Goal: Task Accomplishment & Management: Use online tool/utility

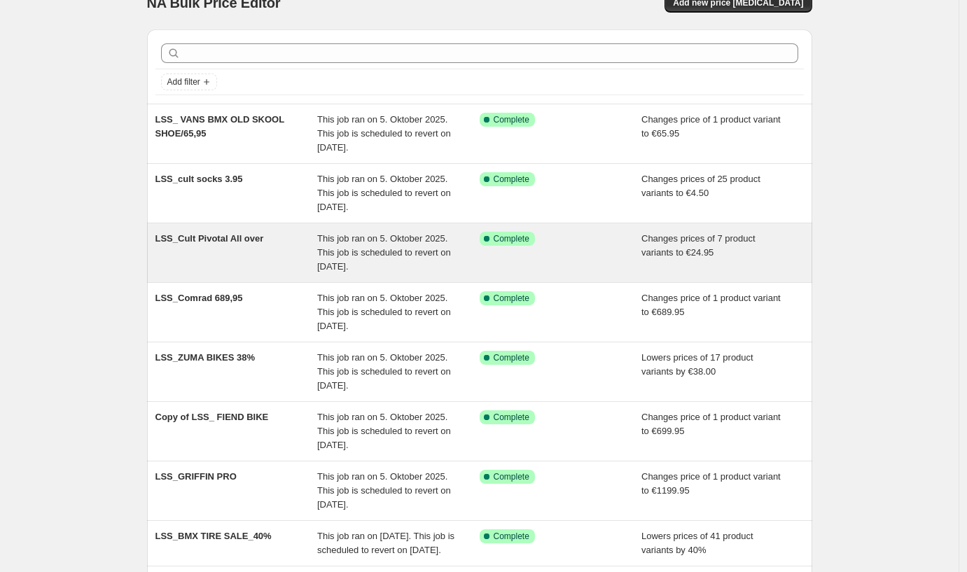
scroll to position [32, 0]
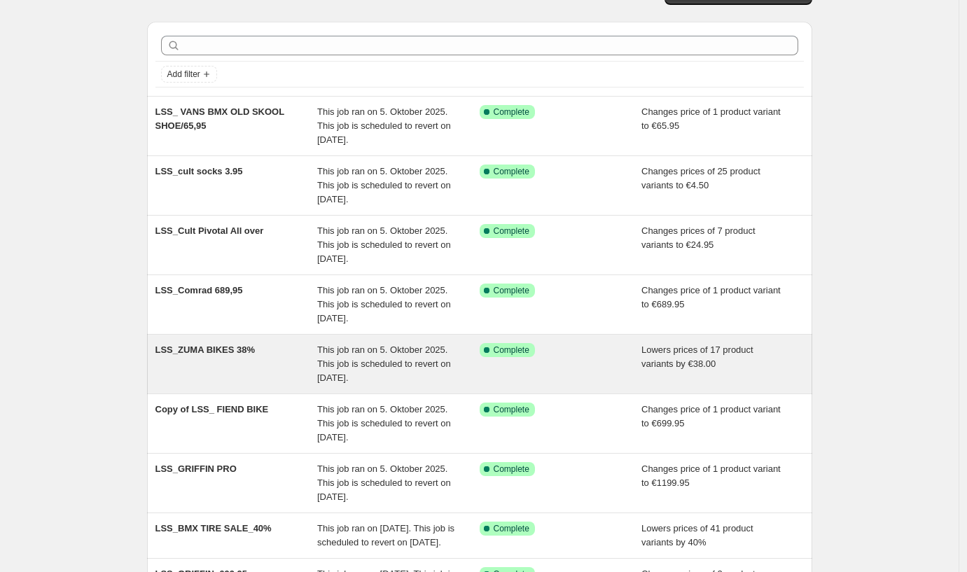
click at [221, 352] on span "LSS_ZUMA BIKES 38%" at bounding box center [205, 350] width 100 height 11
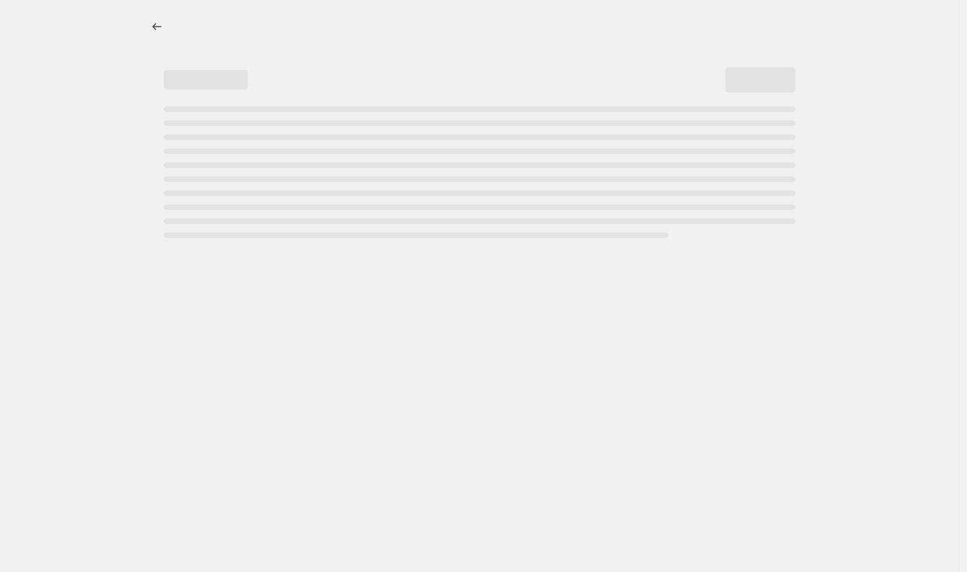
select select "by"
select select "no_change"
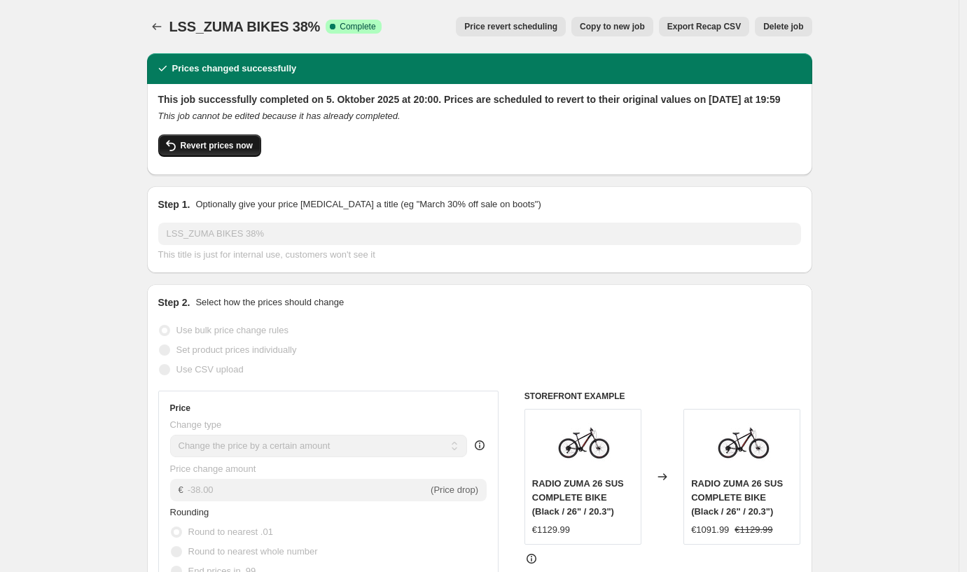
click at [186, 151] on span "Revert prices now" at bounding box center [217, 145] width 72 height 11
checkbox input "false"
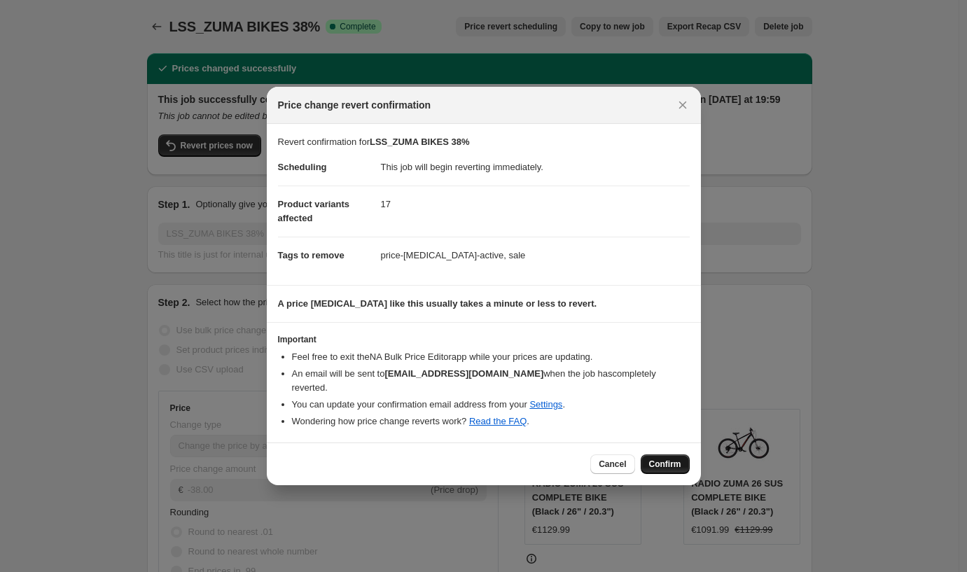
click at [674, 459] on span "Confirm" at bounding box center [665, 464] width 32 height 11
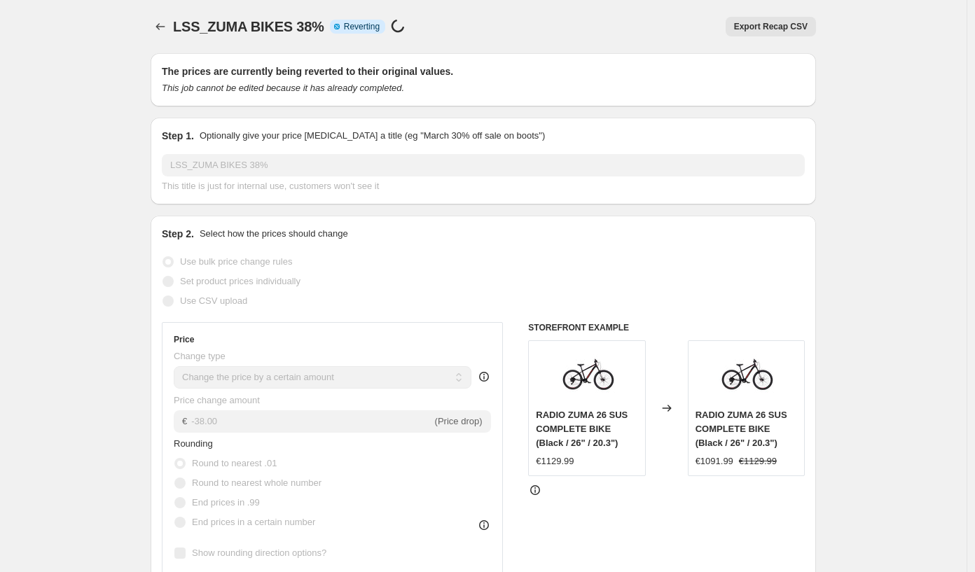
select select "by"
select select "no_change"
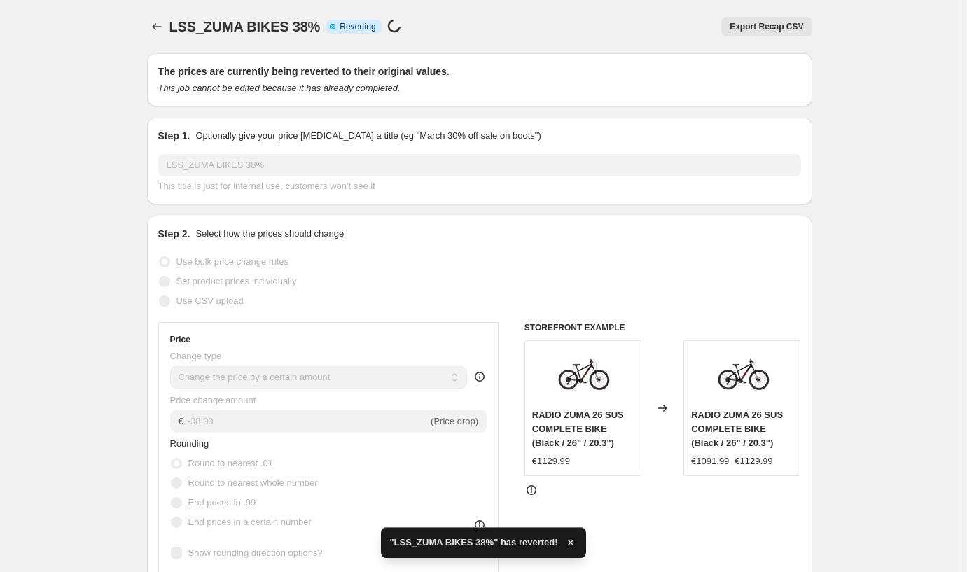
checkbox input "true"
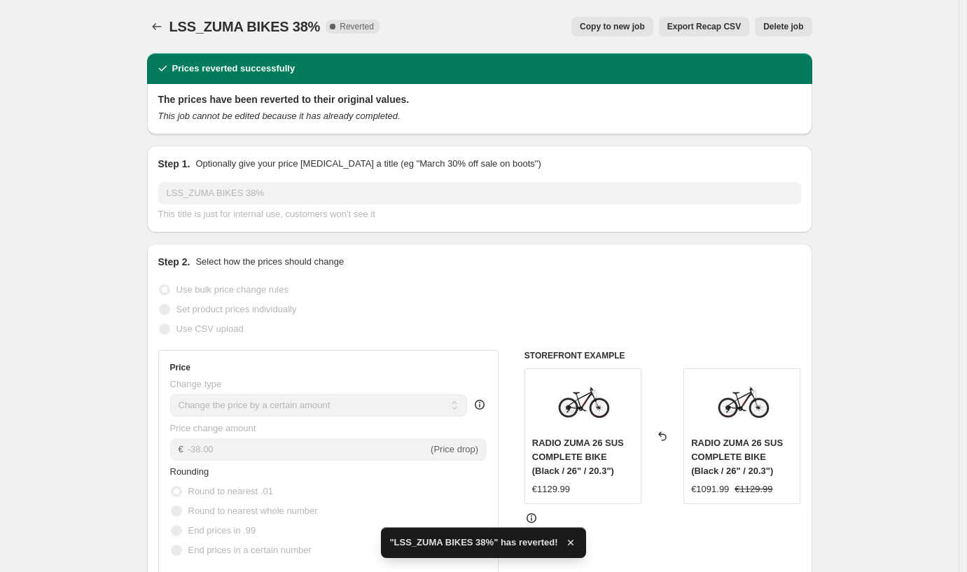
click at [606, 31] on span "Copy to new job" at bounding box center [612, 26] width 65 height 11
select select "by"
select select "no_change"
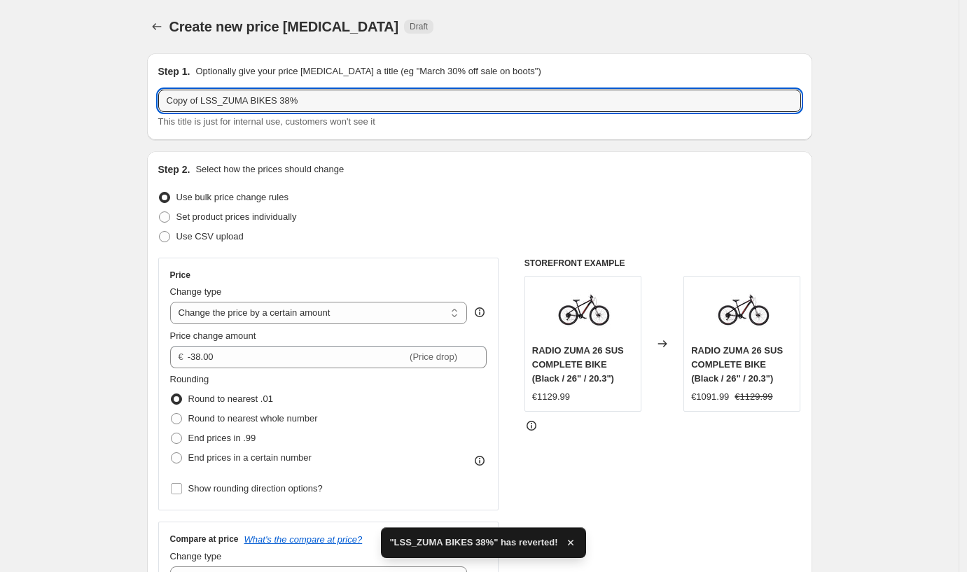
drag, startPoint x: 205, startPoint y: 99, endPoint x: 76, endPoint y: 111, distance: 130.1
click at [160, 101] on div "Step 1. Optionally give your price [MEDICAL_DATA] a title (eg "March 30% off sa…" at bounding box center [479, 96] width 665 height 87
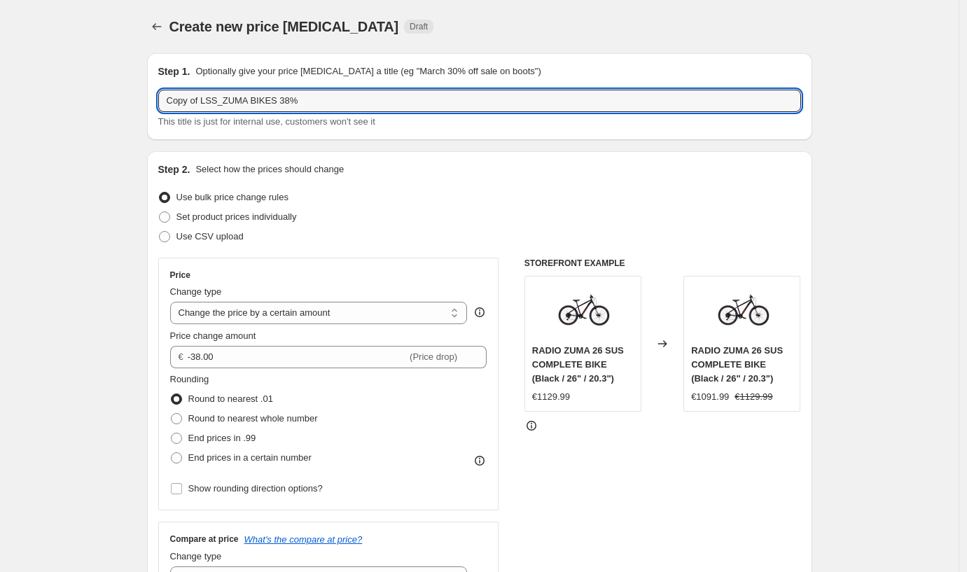
drag, startPoint x: 203, startPoint y: 99, endPoint x: 148, endPoint y: 99, distance: 54.6
type input "LSS_ZUMA BIKES 38%"
click at [247, 315] on select "Change the price to a certain amount Change the price by a certain amount Chang…" at bounding box center [319, 313] width 298 height 22
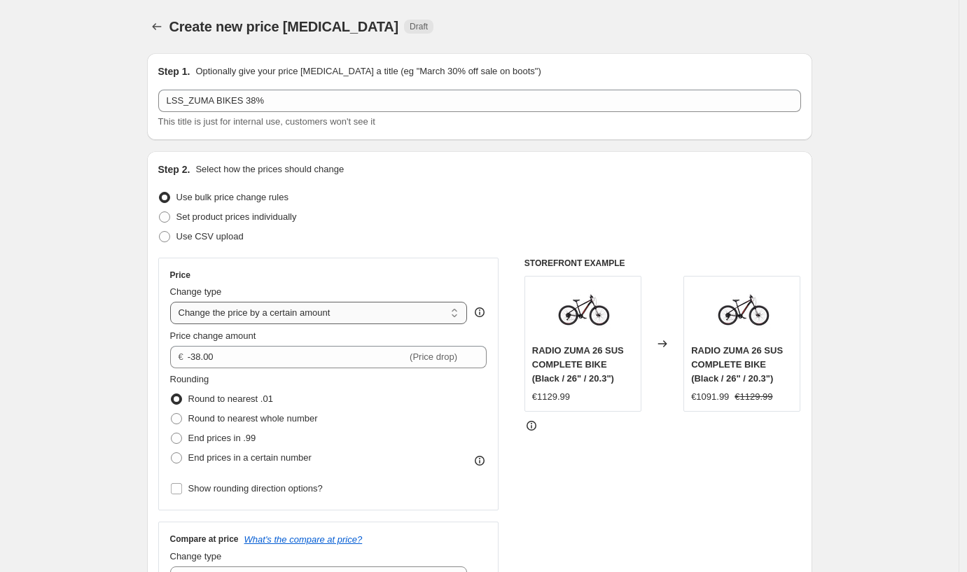
select select "percentage"
click at [174, 302] on select "Change the price to a certain amount Change the price by a certain amount Chang…" at bounding box center [319, 313] width 298 height 22
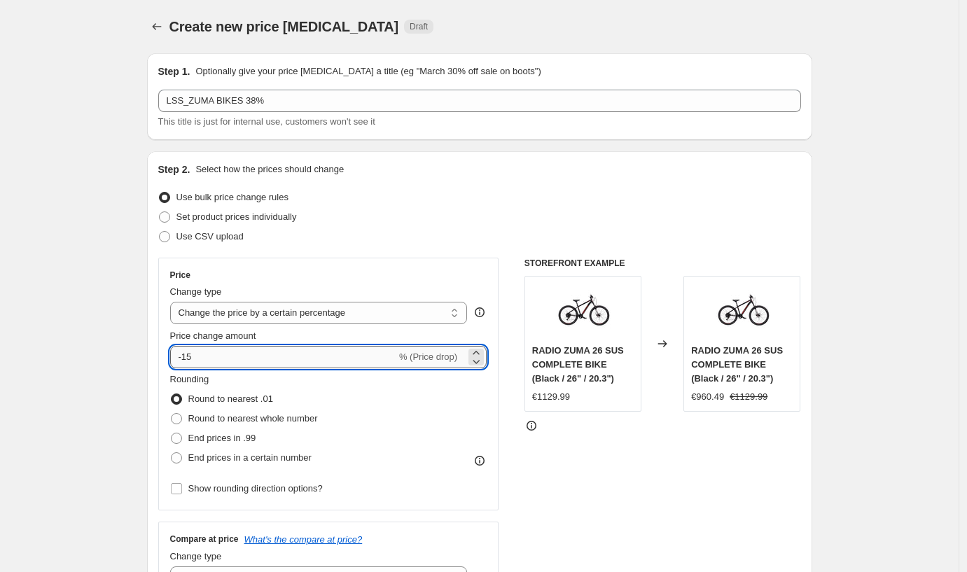
click at [229, 355] on input "-15" at bounding box center [283, 357] width 226 height 22
type input "-1"
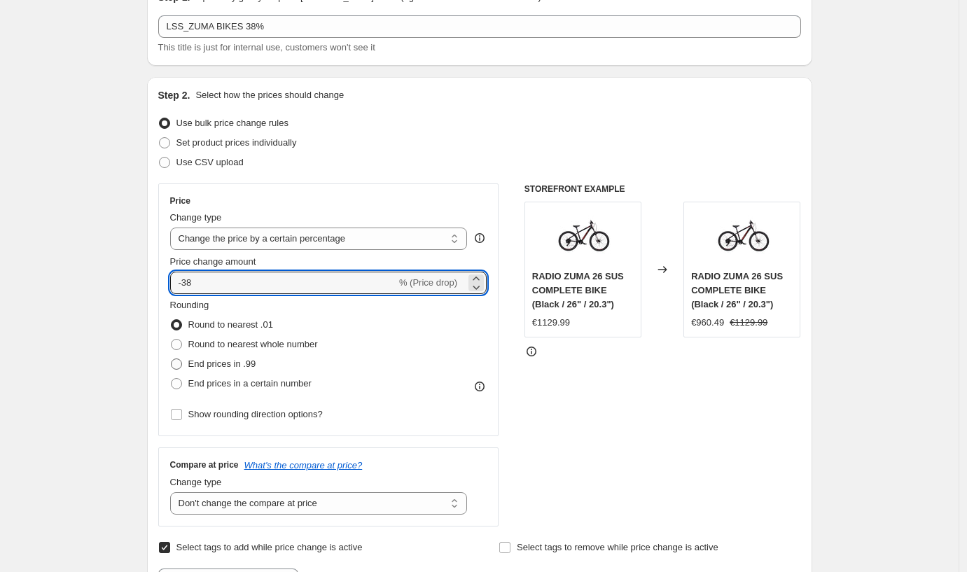
scroll to position [76, 0]
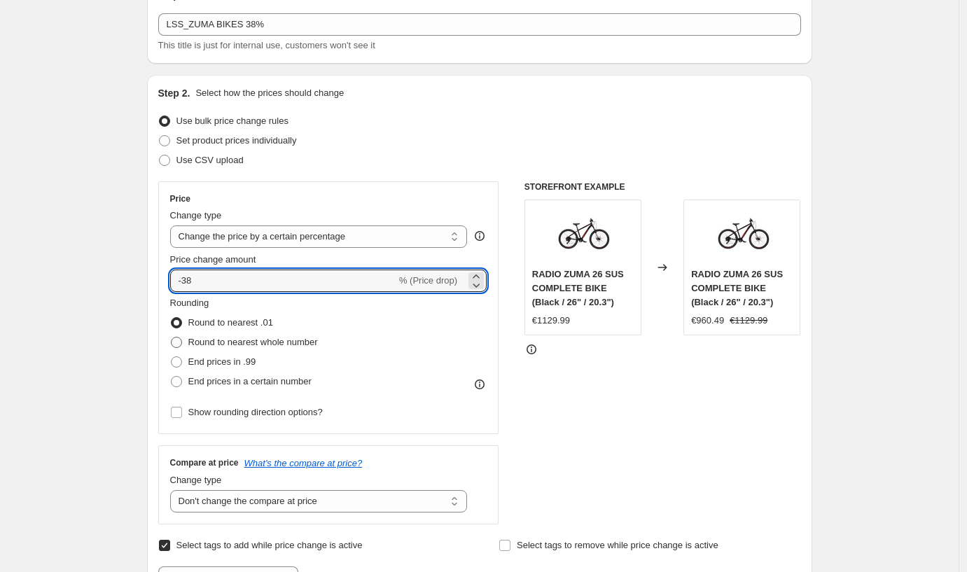
type input "-38"
click at [179, 341] on span at bounding box center [176, 342] width 11 height 11
click at [172, 338] on input "Round to nearest whole number" at bounding box center [171, 337] width 1 height 1
radio input "true"
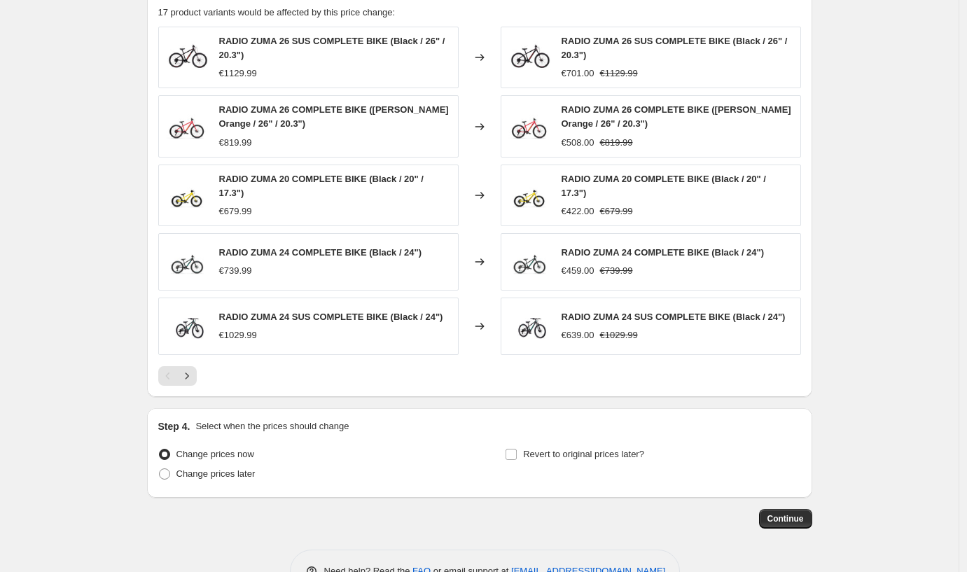
scroll to position [962, 0]
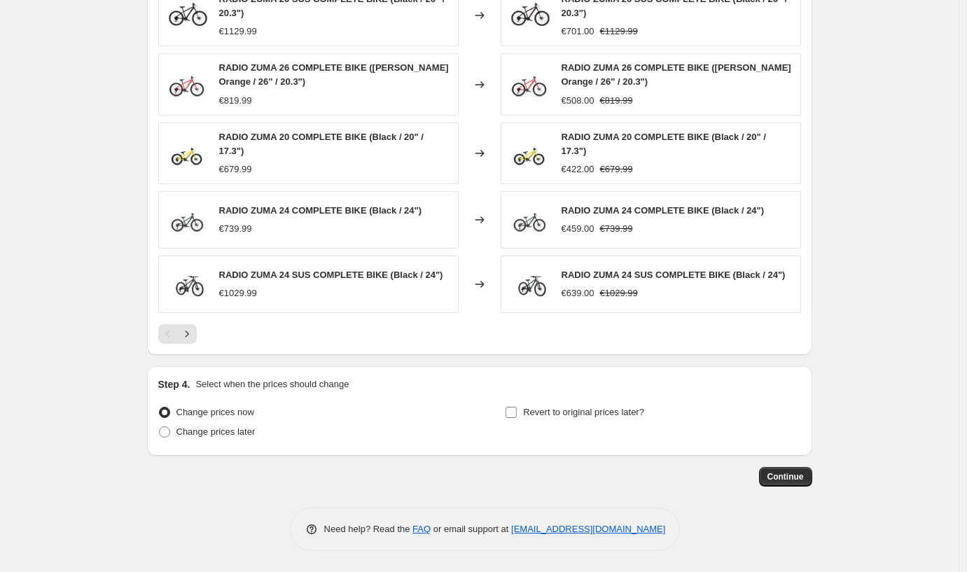
click at [515, 413] on input "Revert to original prices later?" at bounding box center [511, 412] width 11 height 11
checkbox input "true"
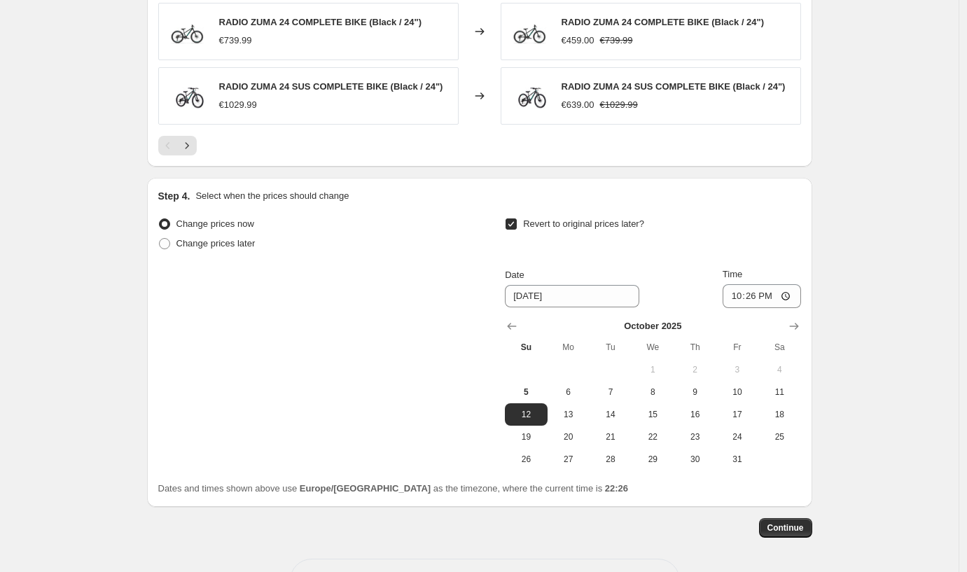
scroll to position [1202, 0]
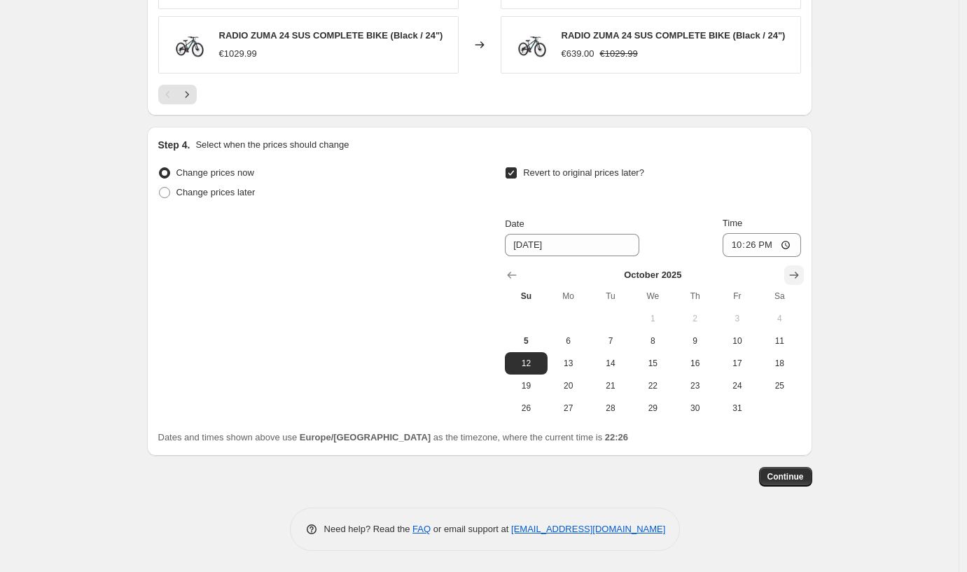
click at [796, 274] on icon "Show next month, November 2025" at bounding box center [794, 275] width 14 height 14
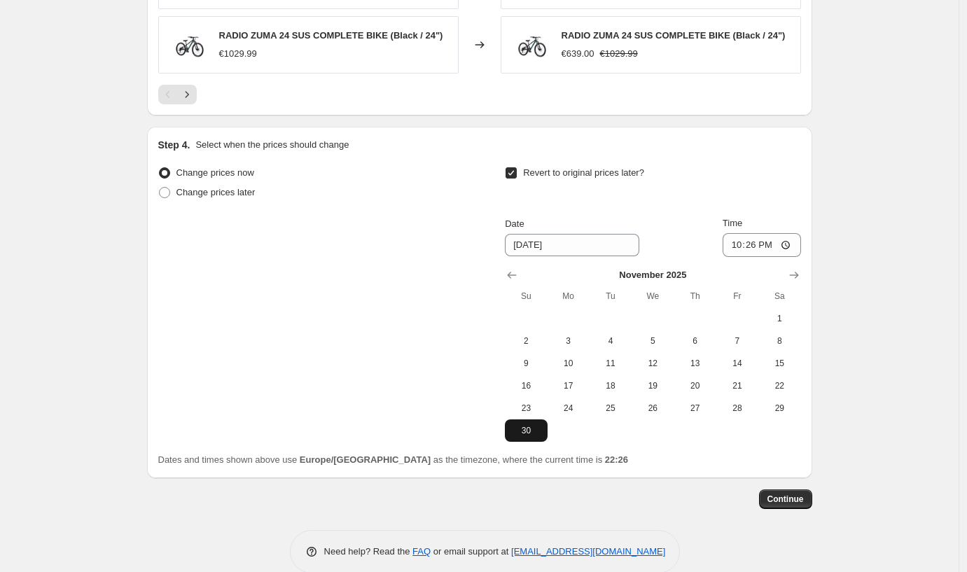
click at [526, 434] on span "30" at bounding box center [526, 430] width 31 height 11
type input "[DATE]"
click at [768, 497] on button "Continue" at bounding box center [785, 500] width 53 height 20
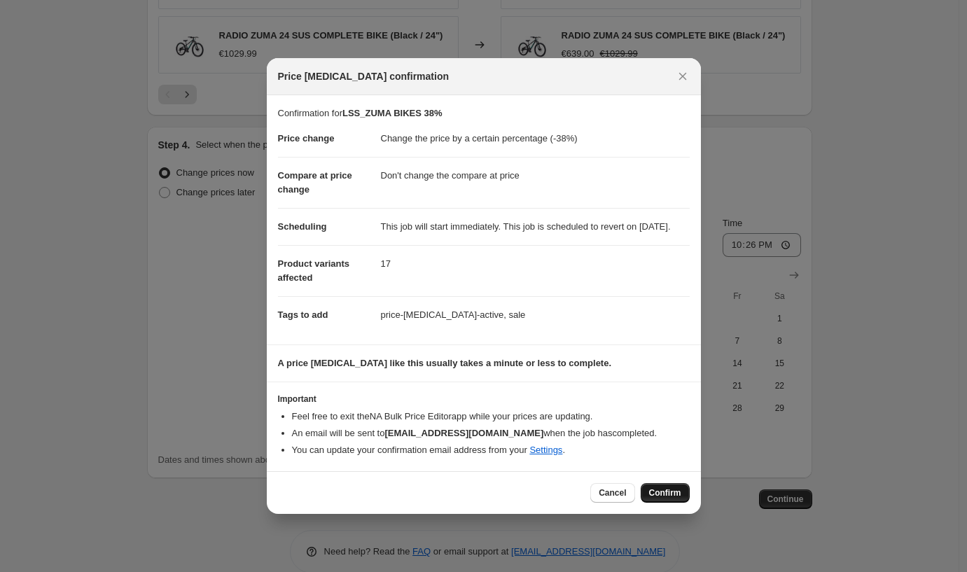
click at [658, 499] on span "Confirm" at bounding box center [665, 492] width 32 height 11
type input "LSS_ZUMA BIKES 38%"
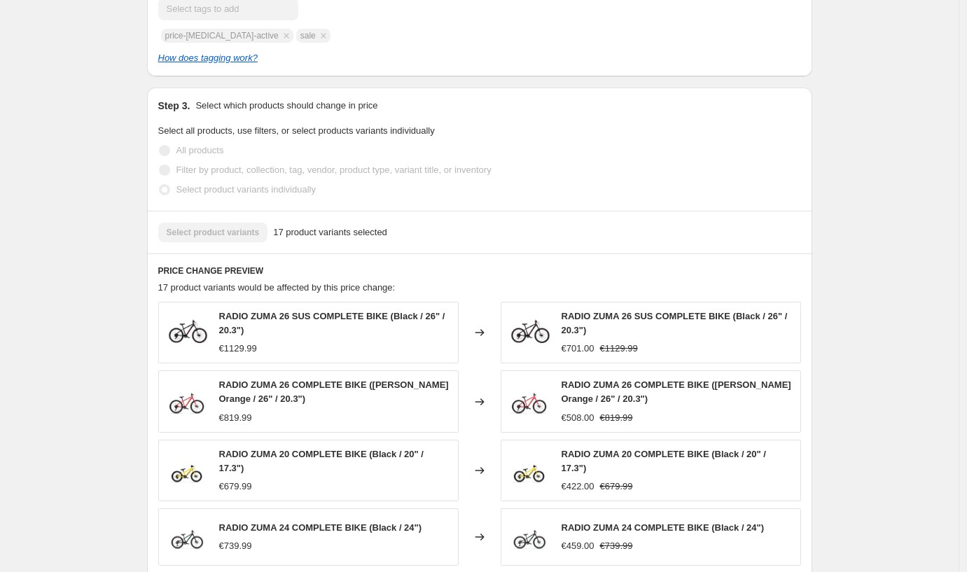
scroll to position [677, 0]
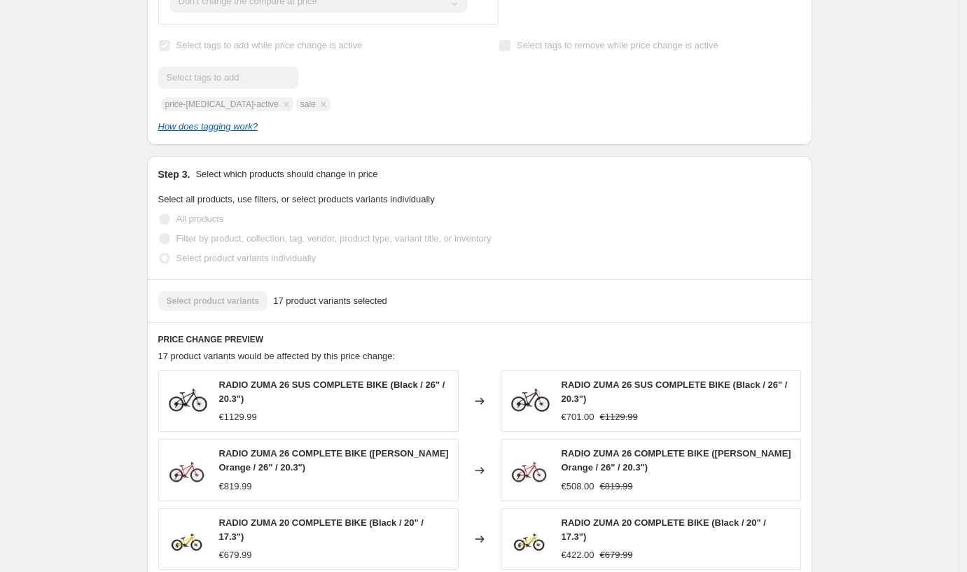
select select "percentage"
select select "no_change"
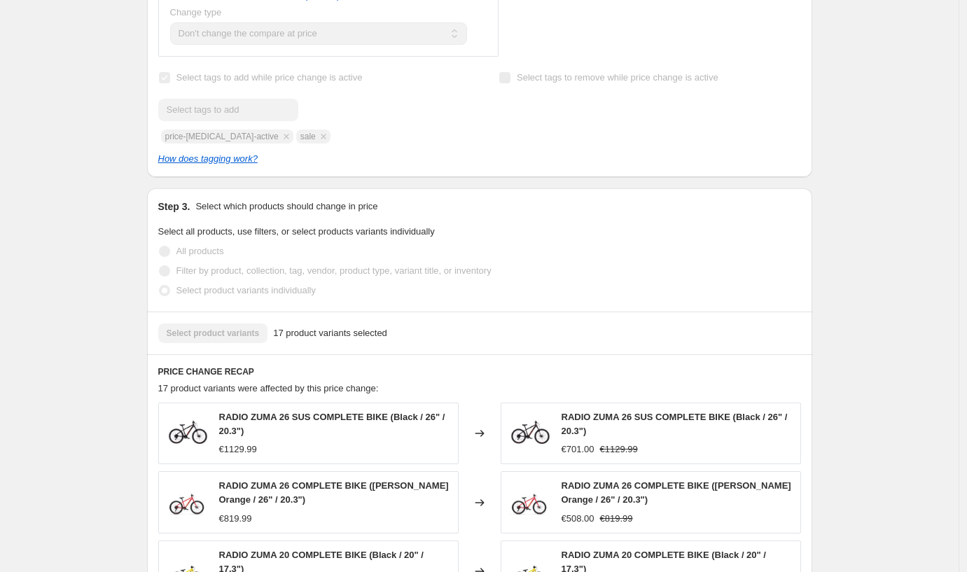
scroll to position [0, 0]
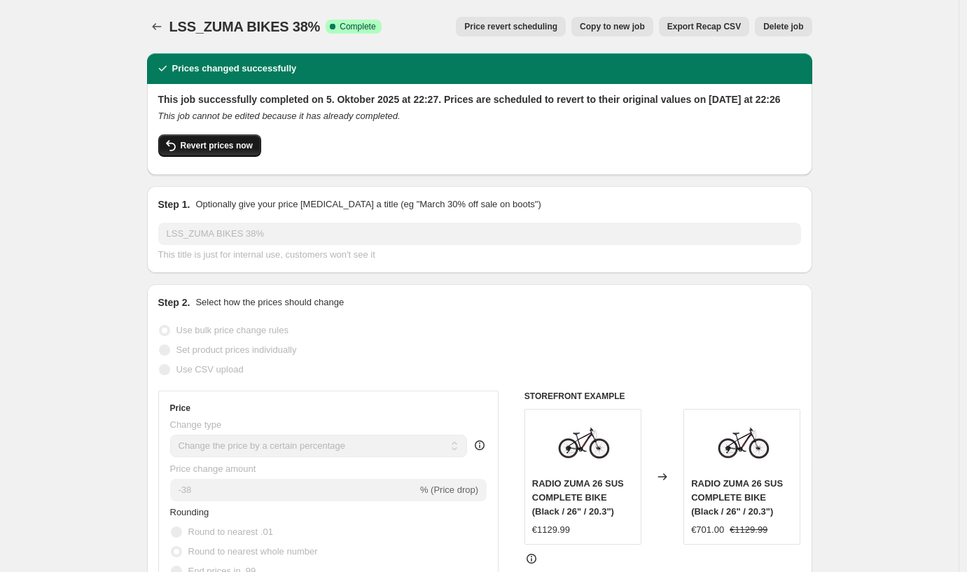
click at [188, 151] on span "Revert prices now" at bounding box center [217, 145] width 72 height 11
checkbox input "false"
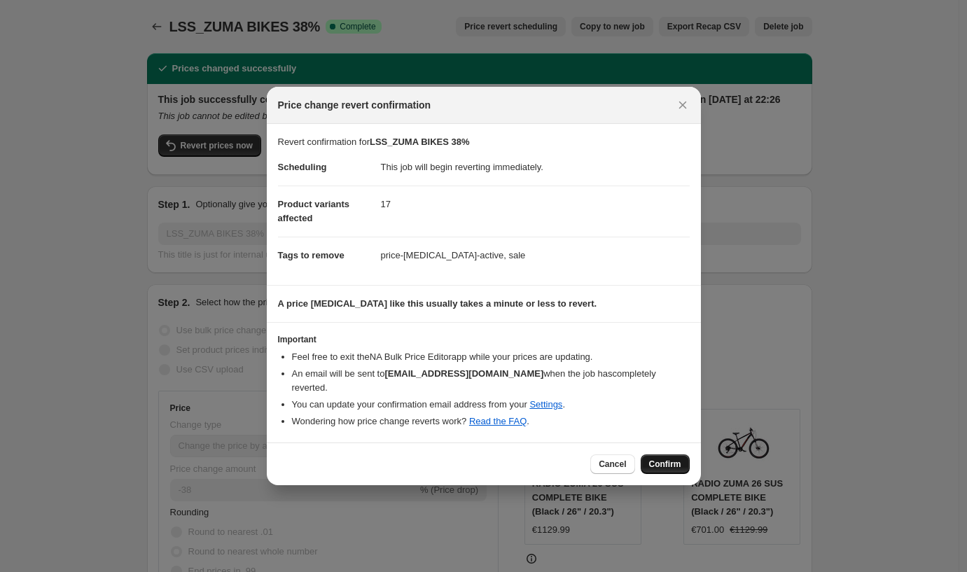
click at [662, 463] on button "Confirm" at bounding box center [665, 465] width 49 height 20
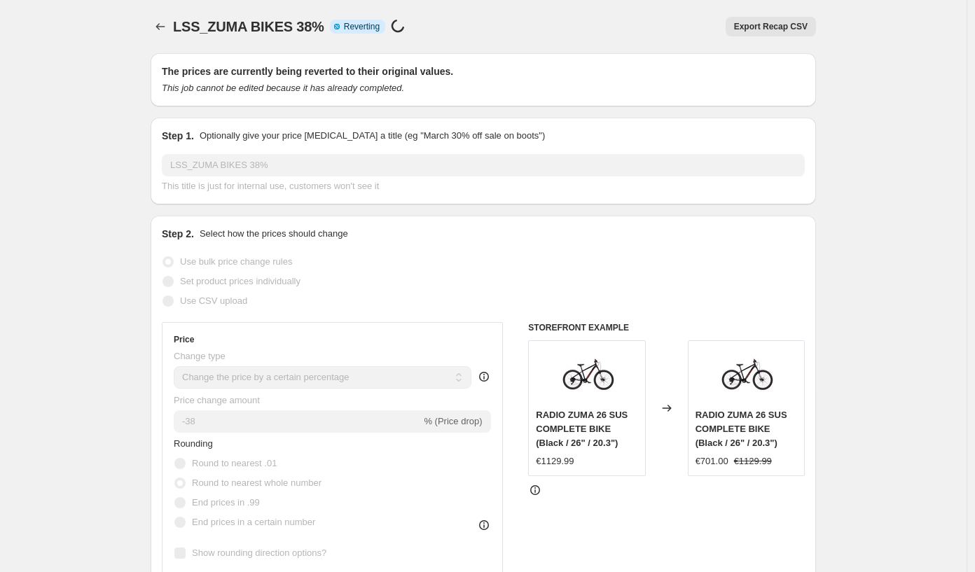
select select "percentage"
select select "no_change"
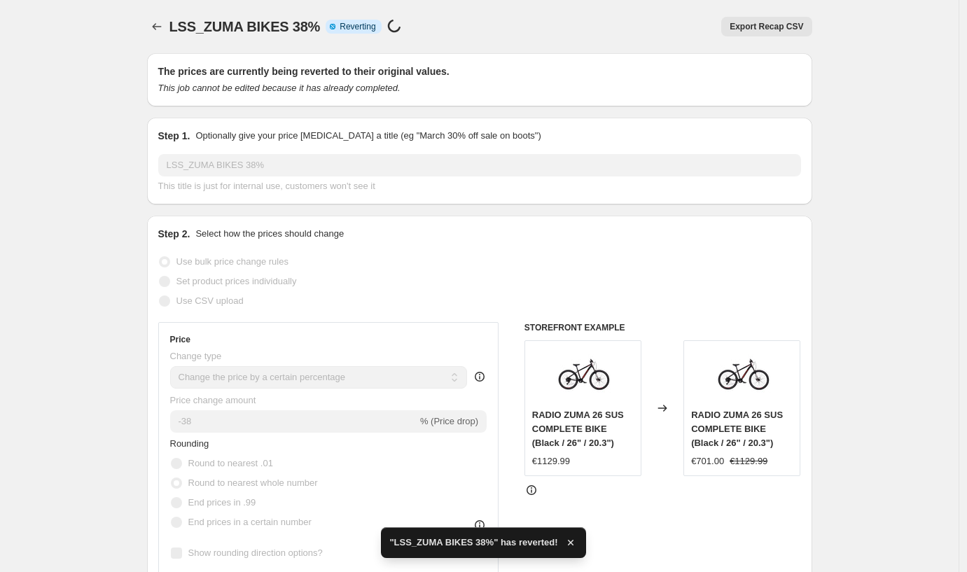
checkbox input "true"
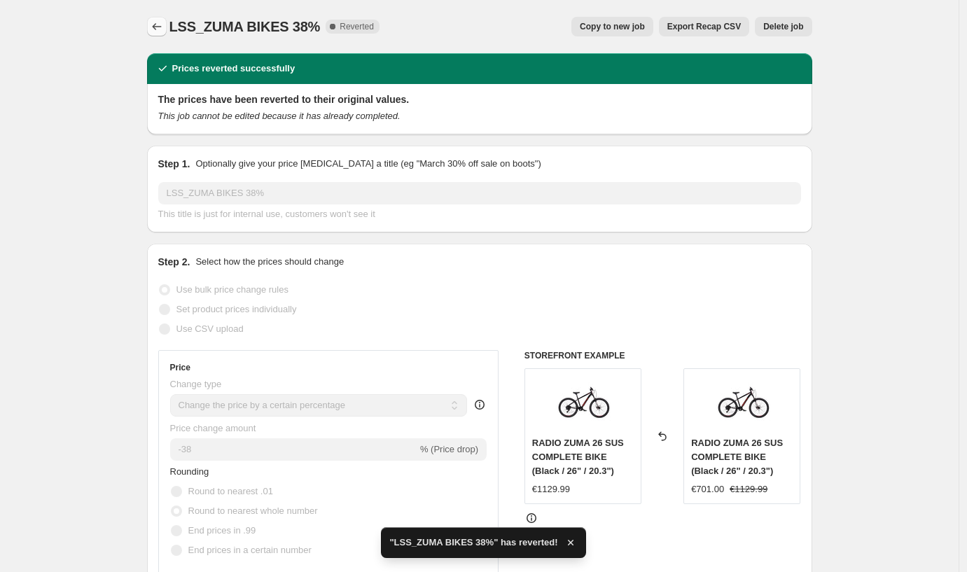
click at [152, 20] on button "Price change jobs" at bounding box center [157, 27] width 20 height 20
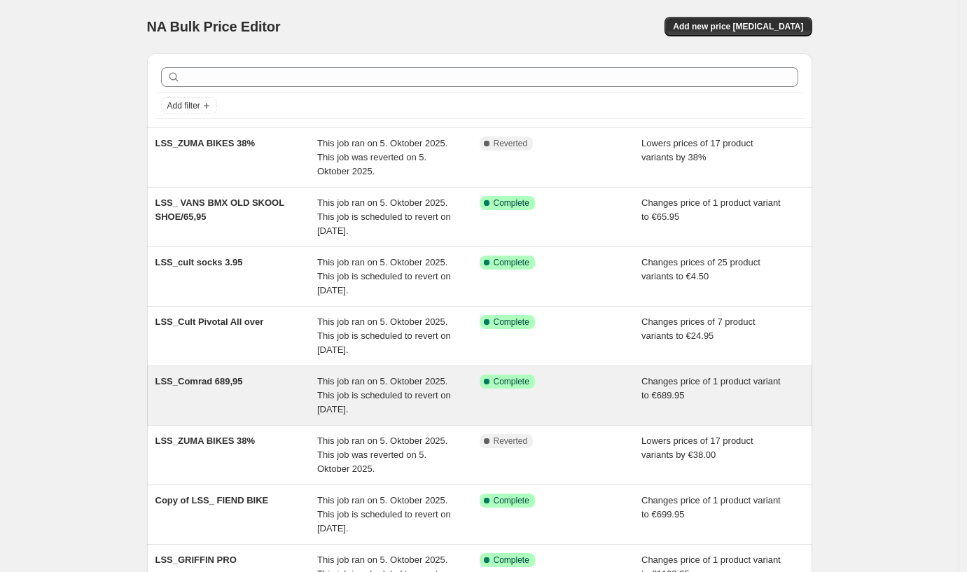
click at [227, 389] on div "LSS_Comrad 689,95" at bounding box center [236, 396] width 162 height 42
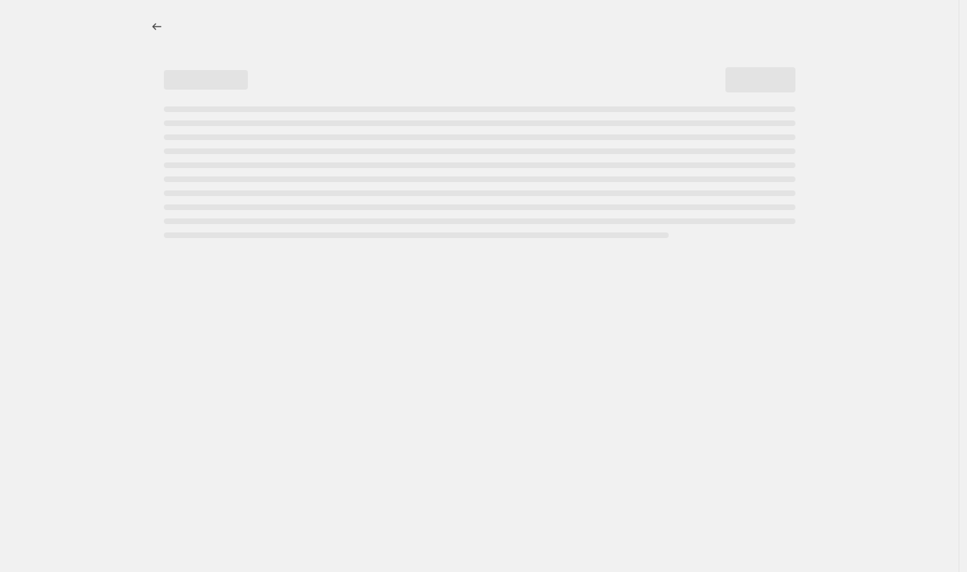
select select "no_change"
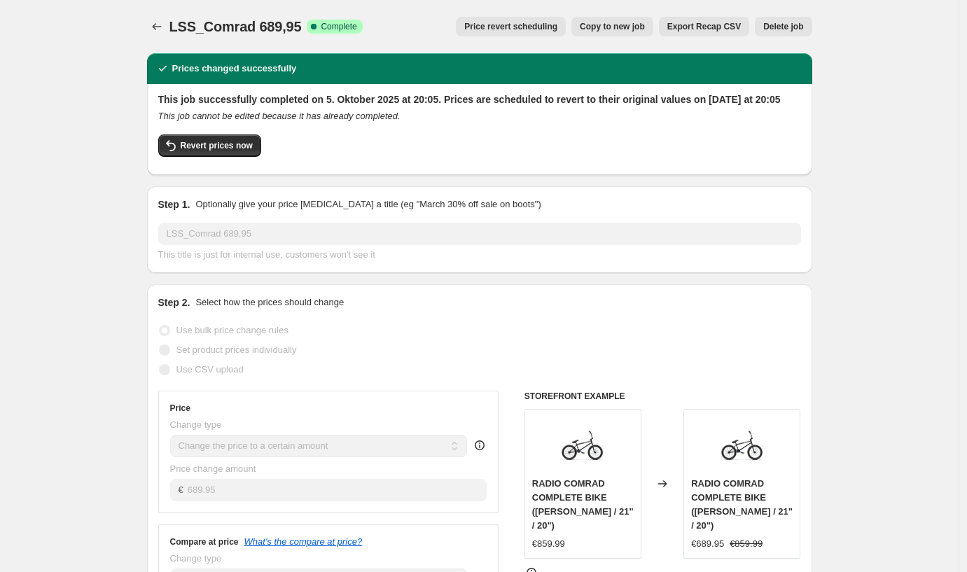
click at [602, 33] on button "Copy to new job" at bounding box center [613, 27] width 82 height 20
select select "no_change"
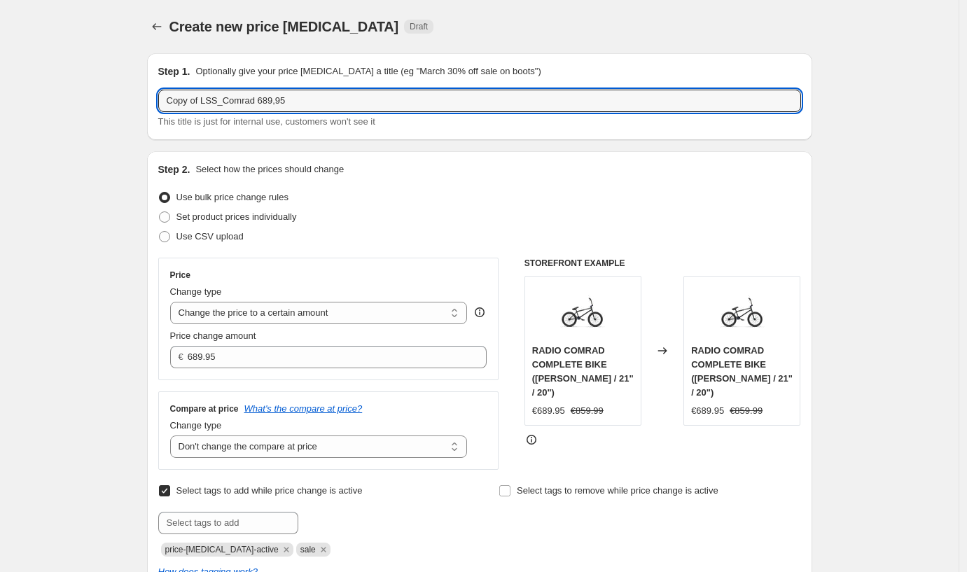
drag, startPoint x: 206, startPoint y: 98, endPoint x: 132, endPoint y: 98, distance: 73.5
click at [132, 98] on div "Create new price change job. This page is ready Create new price change job Dra…" at bounding box center [479, 568] width 959 height 1137
drag, startPoint x: 180, startPoint y: 95, endPoint x: 196, endPoint y: 95, distance: 16.1
click at [180, 95] on input "LSS_Comrad 689,95" at bounding box center [479, 101] width 643 height 22
drag, startPoint x: 265, startPoint y: 99, endPoint x: 193, endPoint y: 102, distance: 72.2
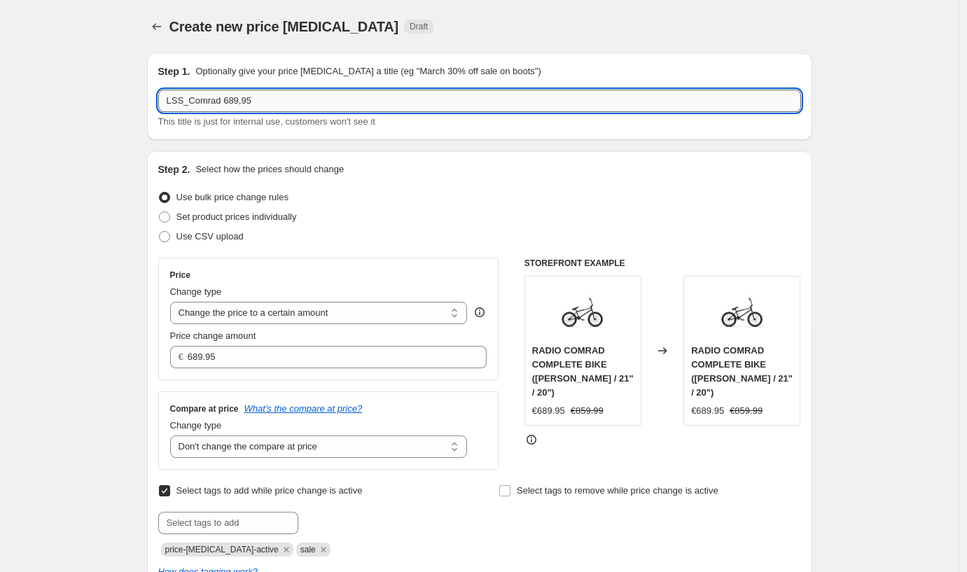
click at [193, 102] on input "LSS_Comrad 689,95" at bounding box center [479, 101] width 643 height 22
type input "LSS_Zuma Sale 40%"
click at [207, 316] on select "Change the price to a certain amount Change the price by a certain amount Chang…" at bounding box center [319, 313] width 298 height 22
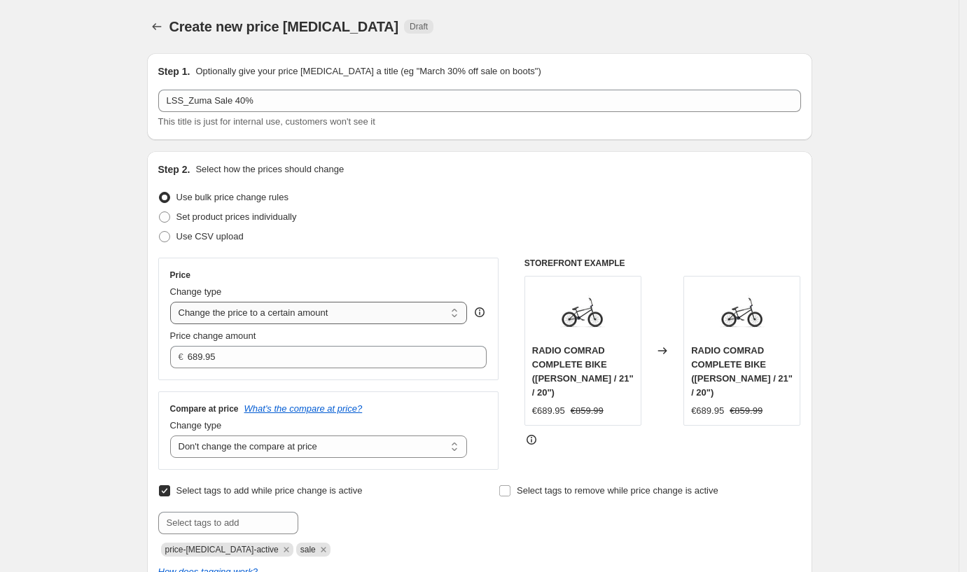
select select "by"
click at [174, 302] on select "Change the price to a certain amount Change the price by a certain amount Chang…" at bounding box center [319, 313] width 298 height 22
type input "-10.00"
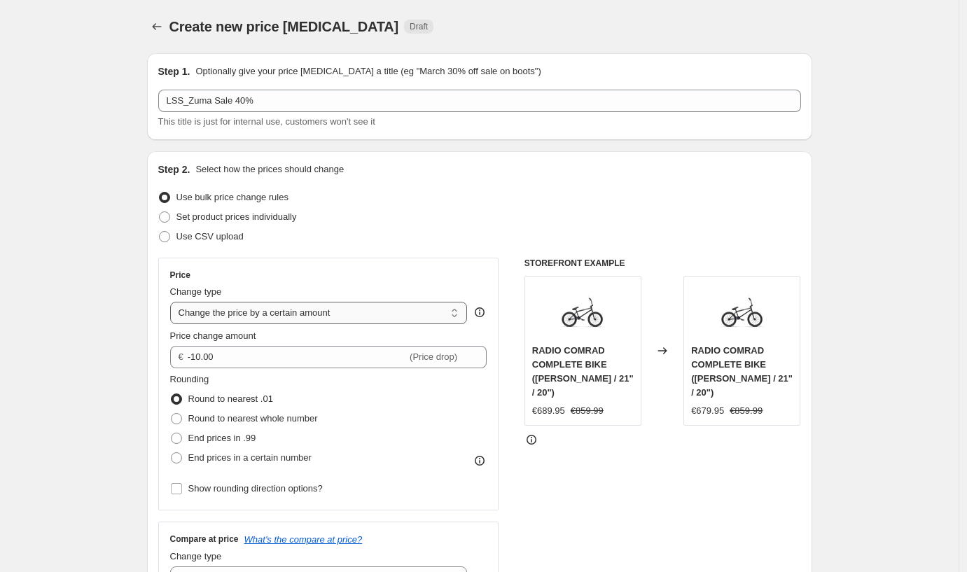
click at [209, 312] on select "Change the price to a certain amount Change the price by a certain amount Chang…" at bounding box center [319, 313] width 298 height 22
select select "percentage"
click at [174, 302] on select "Change the price to a certain amount Change the price by a certain amount Chang…" at bounding box center [319, 313] width 298 height 22
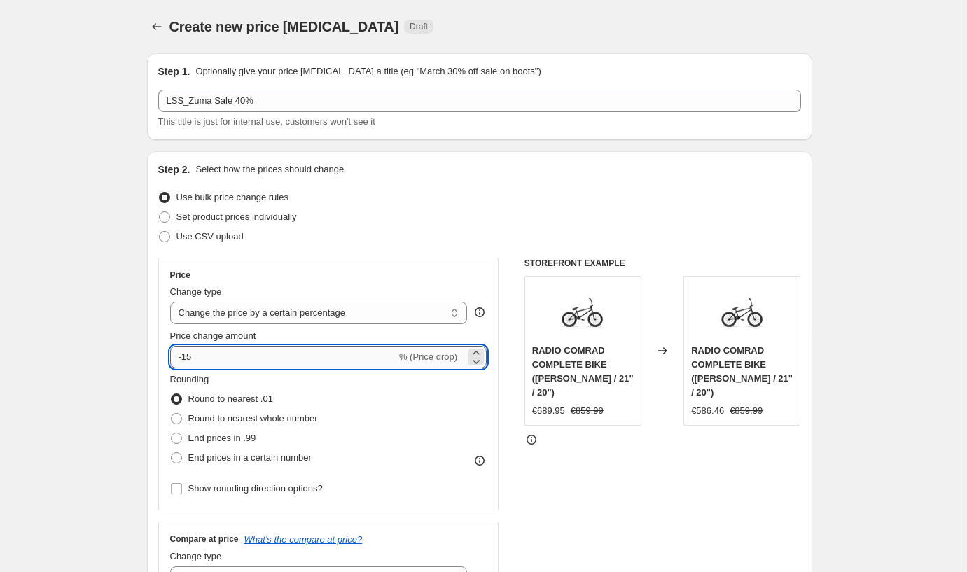
click at [214, 358] on input "-15" at bounding box center [283, 357] width 226 height 22
type input "-1"
type input "-40"
click at [181, 422] on span at bounding box center [176, 418] width 11 height 11
click at [172, 414] on input "Round to nearest whole number" at bounding box center [171, 413] width 1 height 1
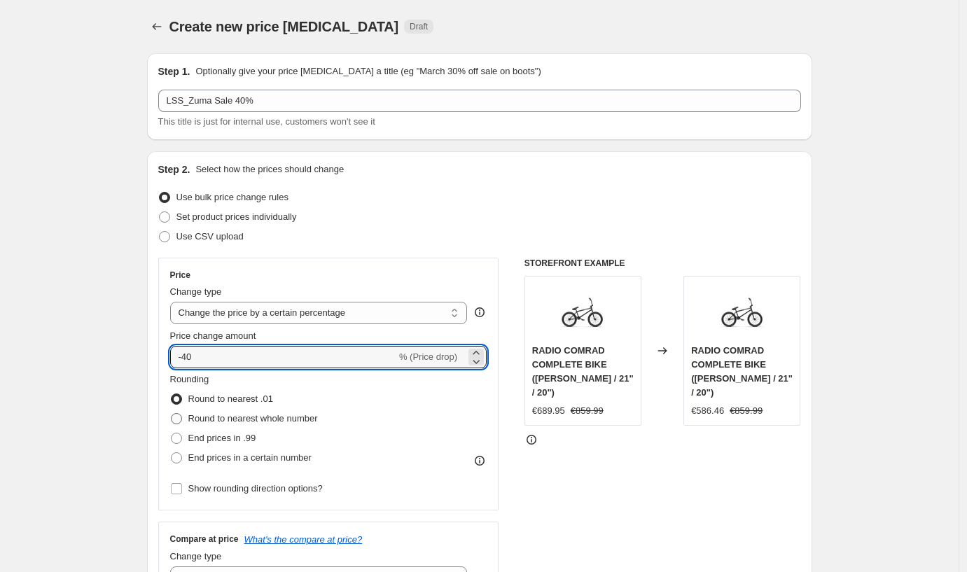
radio input "true"
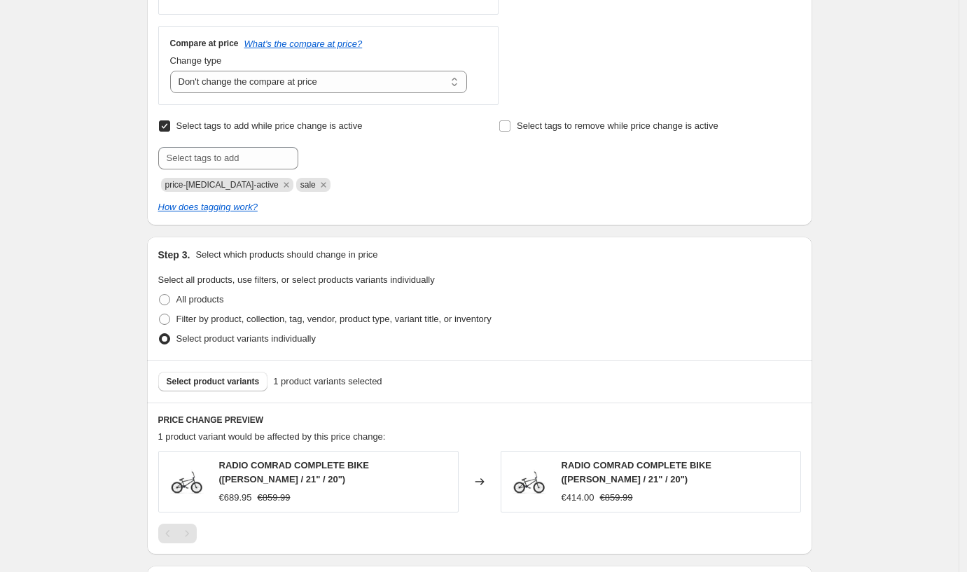
scroll to position [497, 0]
click at [219, 384] on span "Select product variants" at bounding box center [213, 380] width 93 height 11
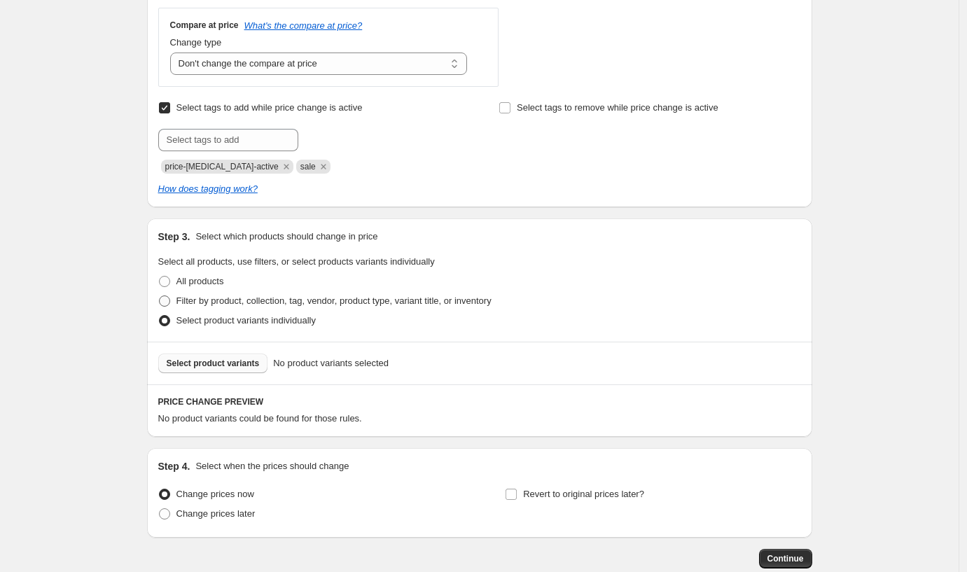
scroll to position [529, 0]
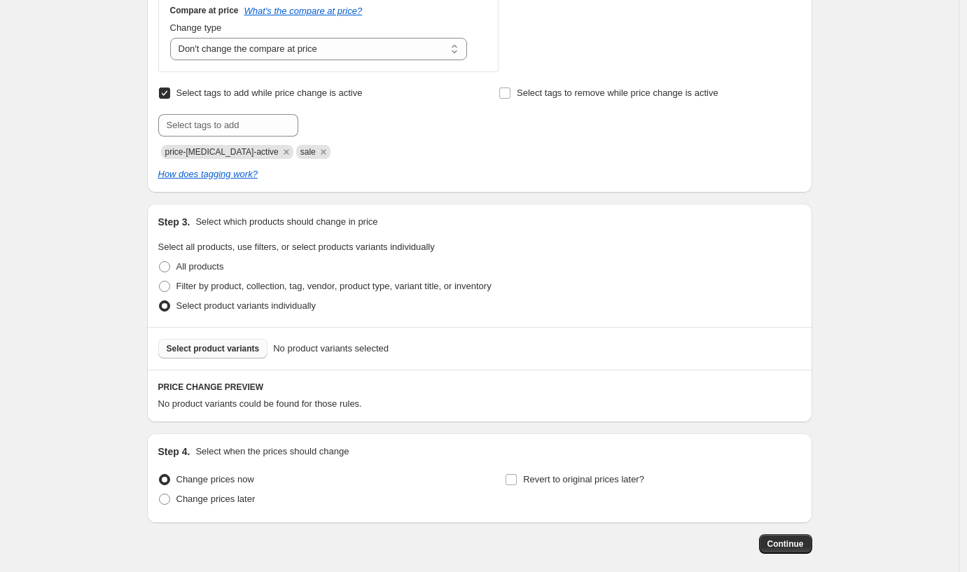
click at [211, 344] on span "Select product variants" at bounding box center [213, 348] width 93 height 11
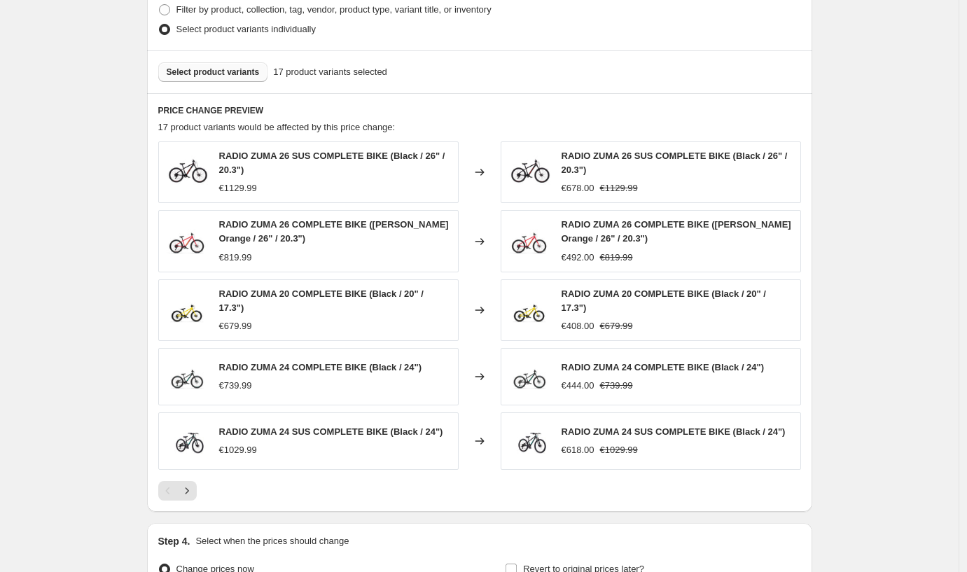
scroll to position [962, 0]
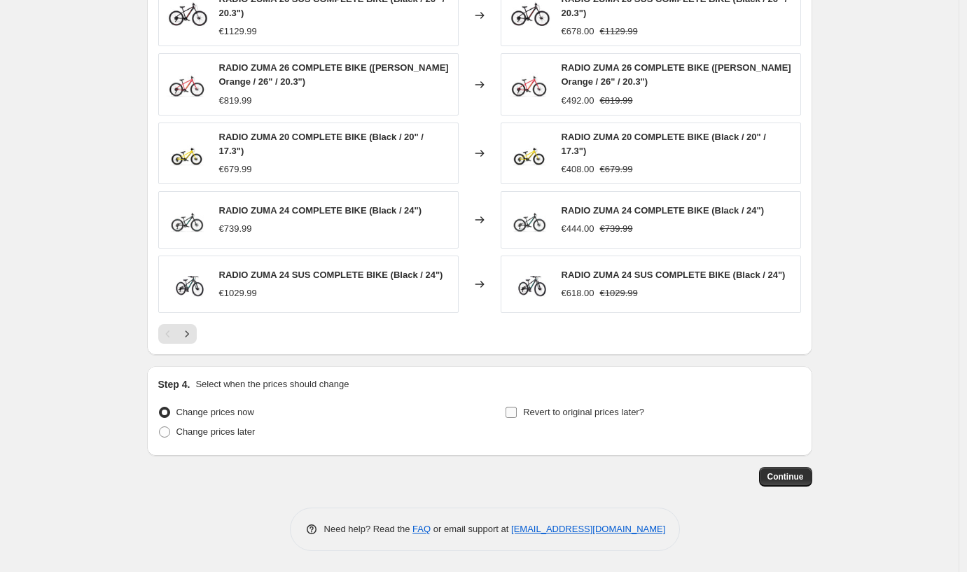
click at [513, 412] on input "Revert to original prices later?" at bounding box center [511, 412] width 11 height 11
checkbox input "true"
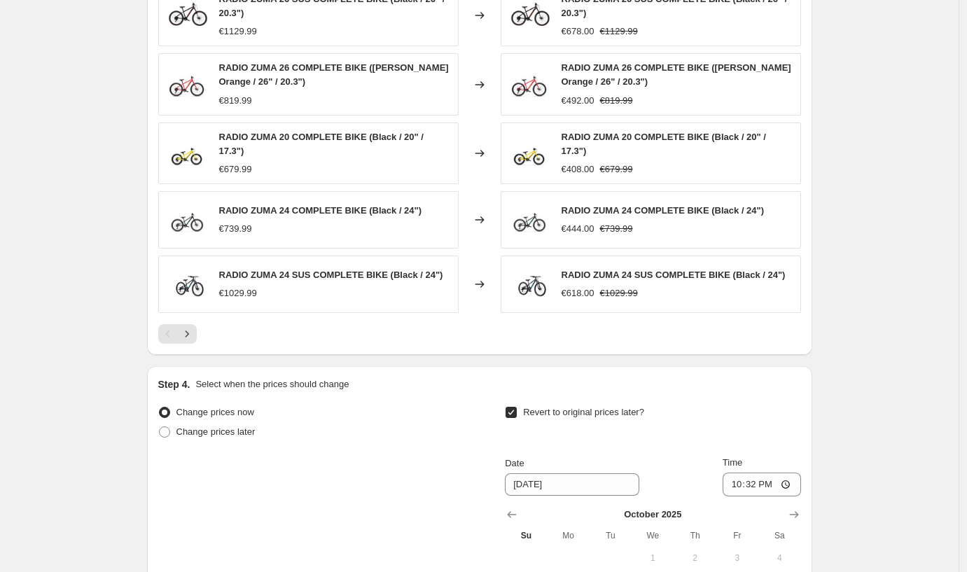
scroll to position [1202, 0]
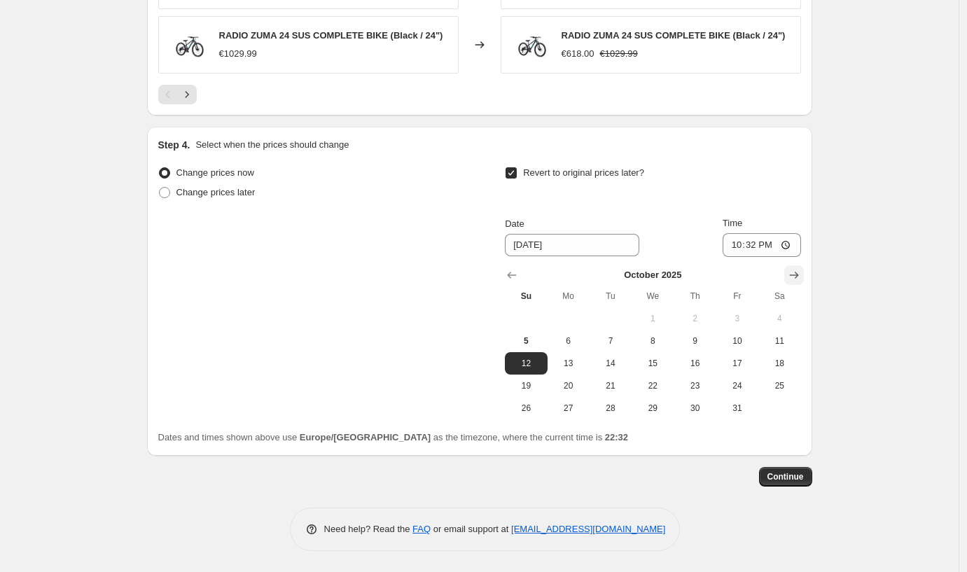
click at [798, 279] on icon "Show next month, November 2025" at bounding box center [794, 275] width 14 height 14
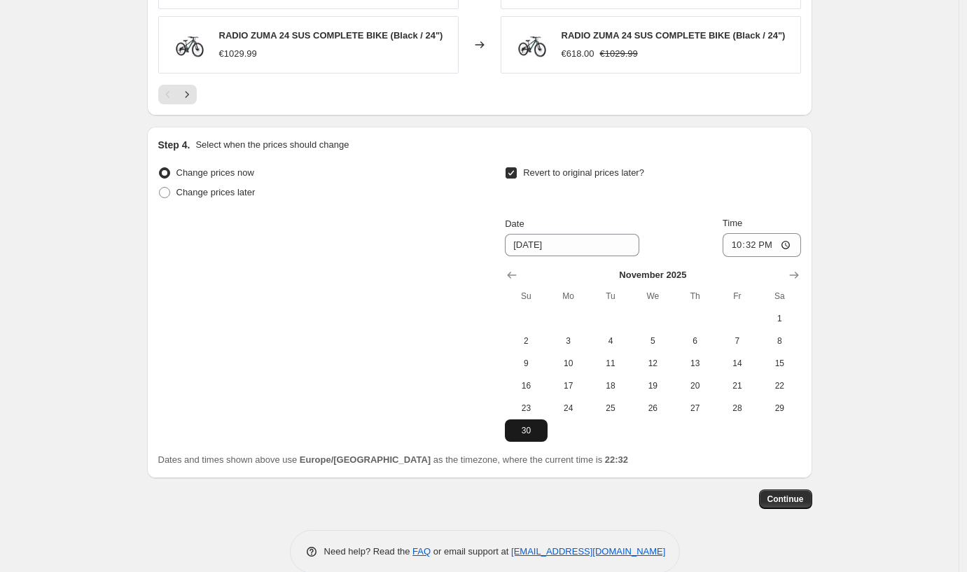
click at [527, 429] on span "30" at bounding box center [526, 430] width 31 height 11
type input "[DATE]"
click at [788, 495] on span "Continue" at bounding box center [786, 499] width 36 height 11
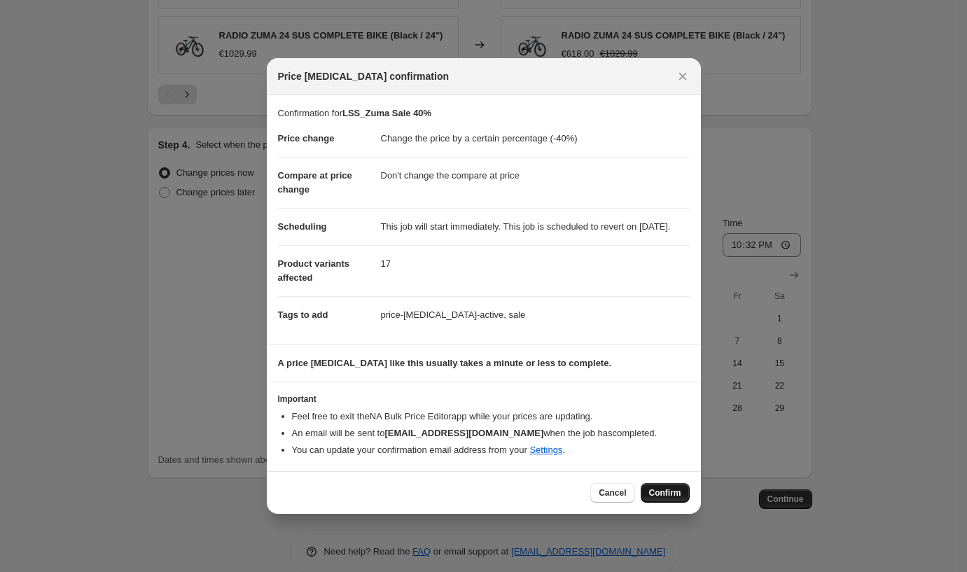
click at [672, 499] on span "Confirm" at bounding box center [665, 492] width 32 height 11
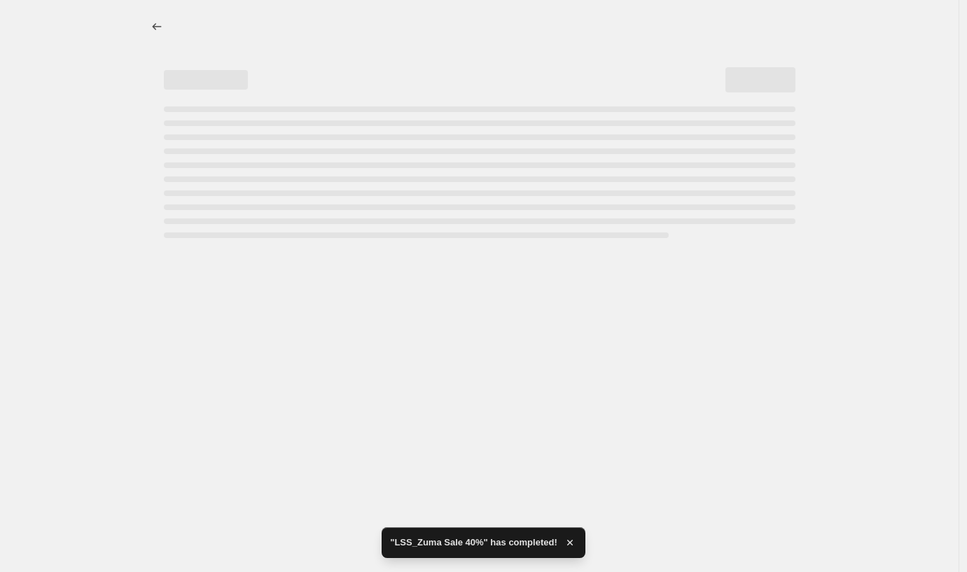
select select "percentage"
select select "no_change"
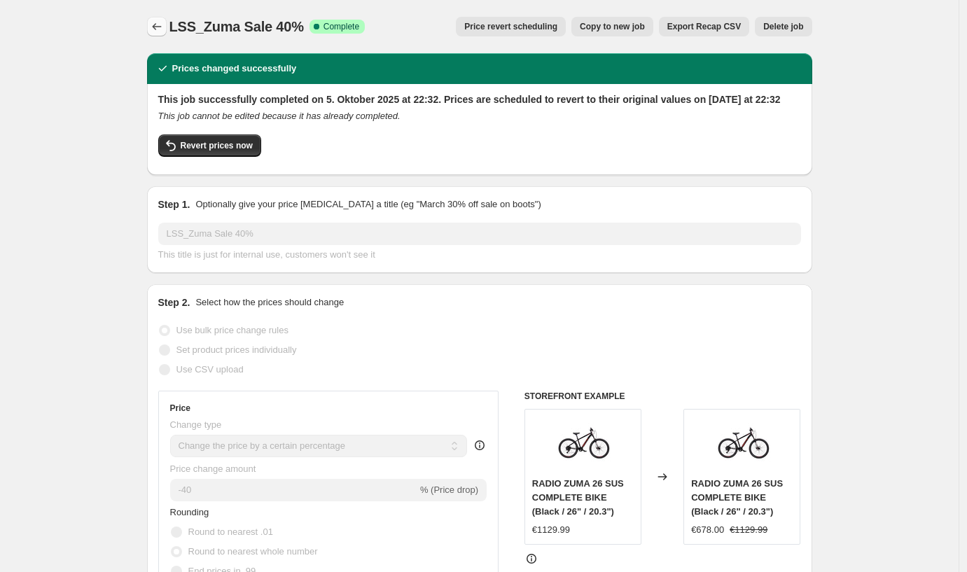
click at [155, 25] on icon "Price change jobs" at bounding box center [157, 27] width 14 height 14
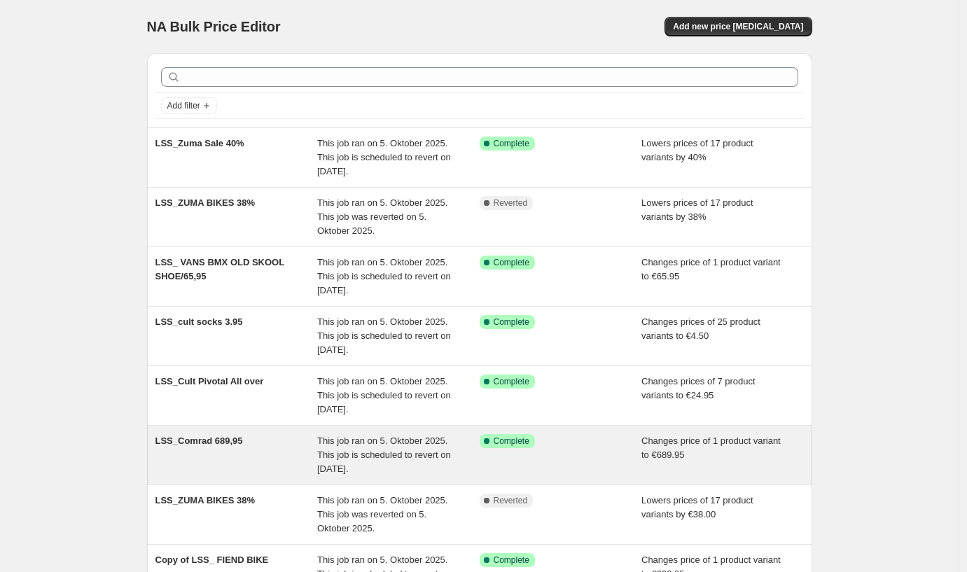
click at [214, 432] on div "LSS_Comrad 689,95 This job ran on 5. Oktober 2025. This job is scheduled to rev…" at bounding box center [479, 455] width 665 height 59
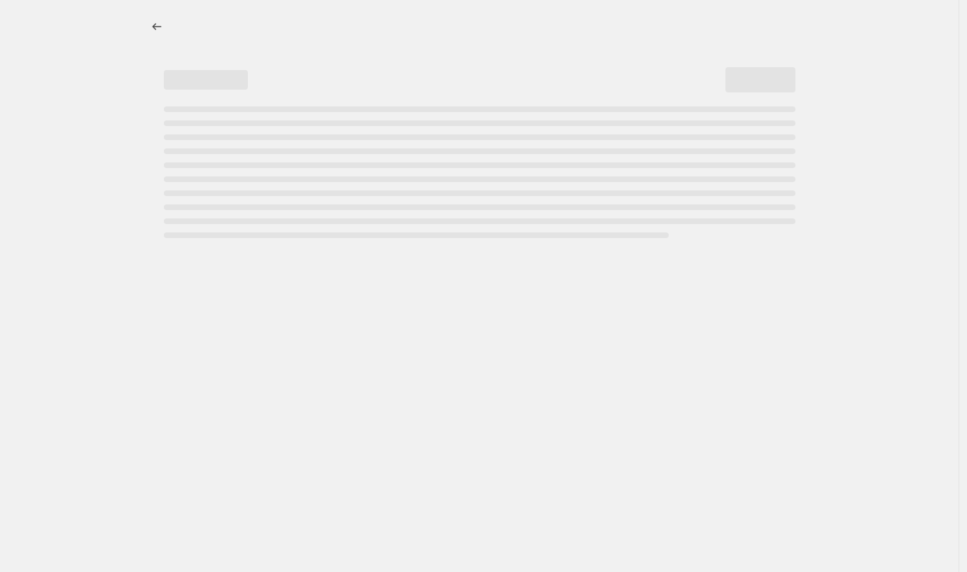
select select "no_change"
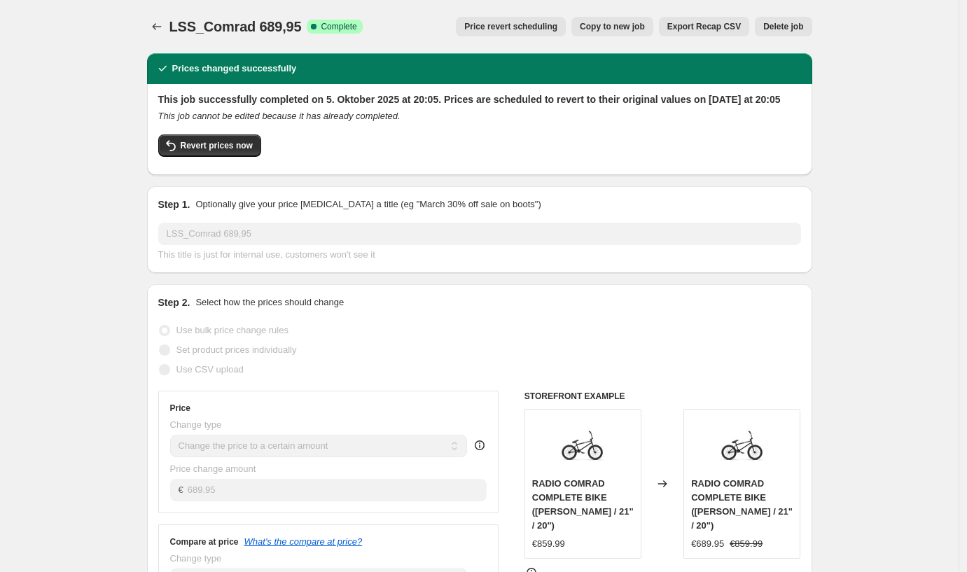
click at [600, 29] on span "Copy to new job" at bounding box center [612, 26] width 65 height 11
select select "no_change"
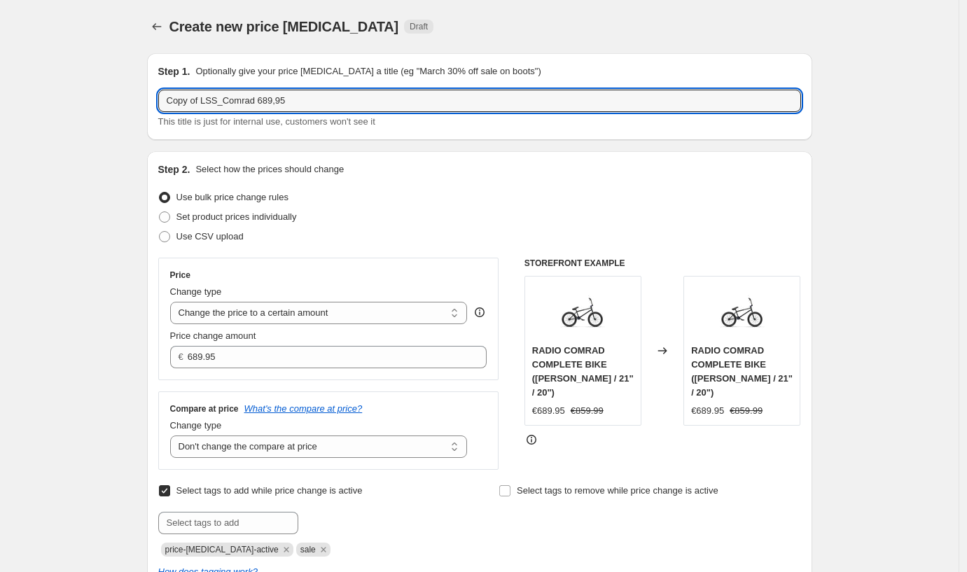
drag, startPoint x: 205, startPoint y: 103, endPoint x: 109, endPoint y: 99, distance: 96.0
click at [118, 99] on div "Create new price change job. This page is ready Create new price change job Dra…" at bounding box center [479, 568] width 959 height 1137
drag, startPoint x: 276, startPoint y: 100, endPoint x: 197, endPoint y: 102, distance: 79.2
click at [197, 102] on input "LSS_Comrad 689,95" at bounding box center [479, 101] width 643 height 22
type input "LSS_Vans Sale -"
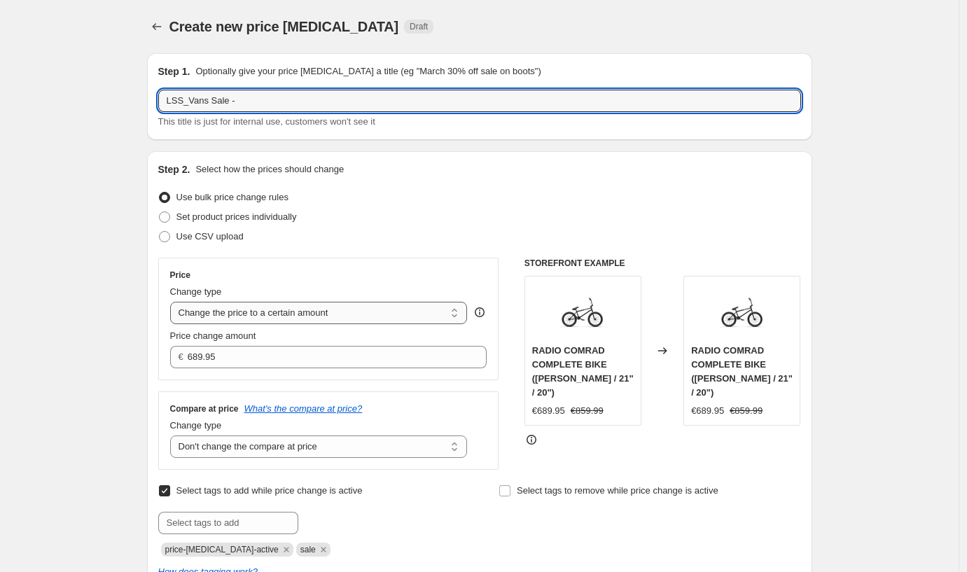
click at [228, 314] on select "Change the price to a certain amount Change the price by a certain amount Chang…" at bounding box center [319, 313] width 298 height 22
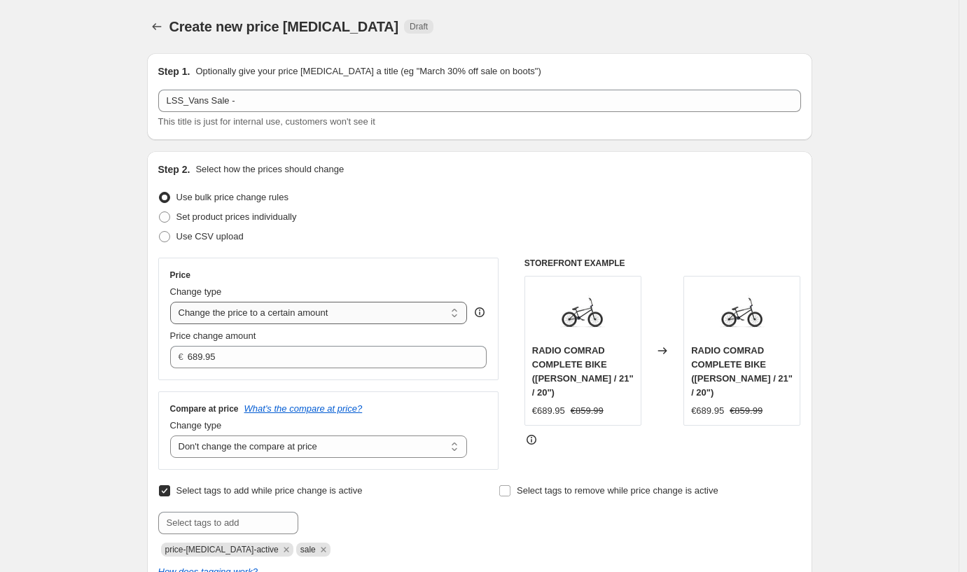
select select "by"
click at [174, 302] on select "Change the price to a certain amount Change the price by a certain amount Chang…" at bounding box center [319, 313] width 298 height 22
type input "-10.00"
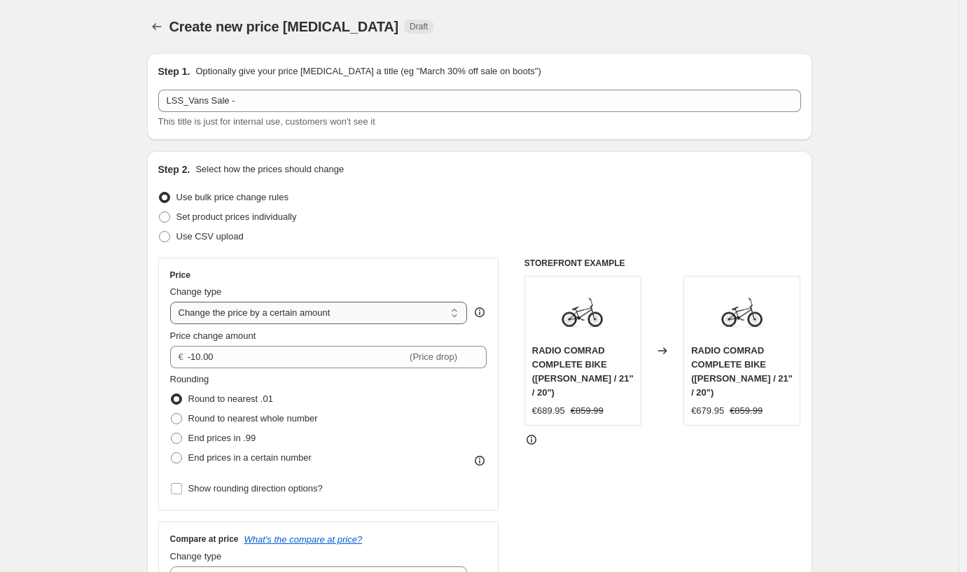
click at [226, 317] on select "Change the price to a certain amount Change the price by a certain amount Chang…" at bounding box center [319, 313] width 298 height 22
select select "percentage"
click at [174, 302] on select "Change the price to a certain amount Change the price by a certain amount Chang…" at bounding box center [319, 313] width 298 height 22
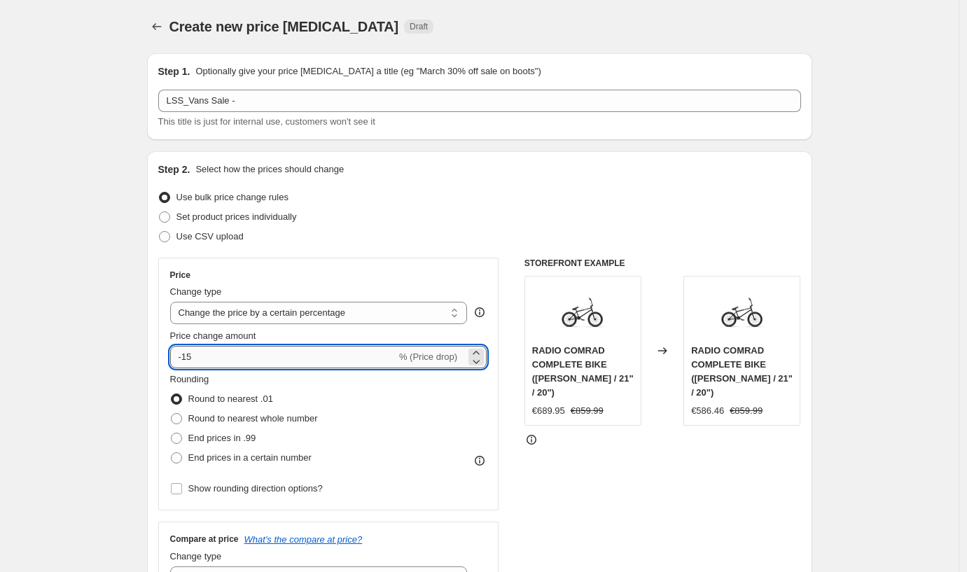
click at [223, 358] on input "-15" at bounding box center [283, 357] width 226 height 22
type input "-1"
type input "-35"
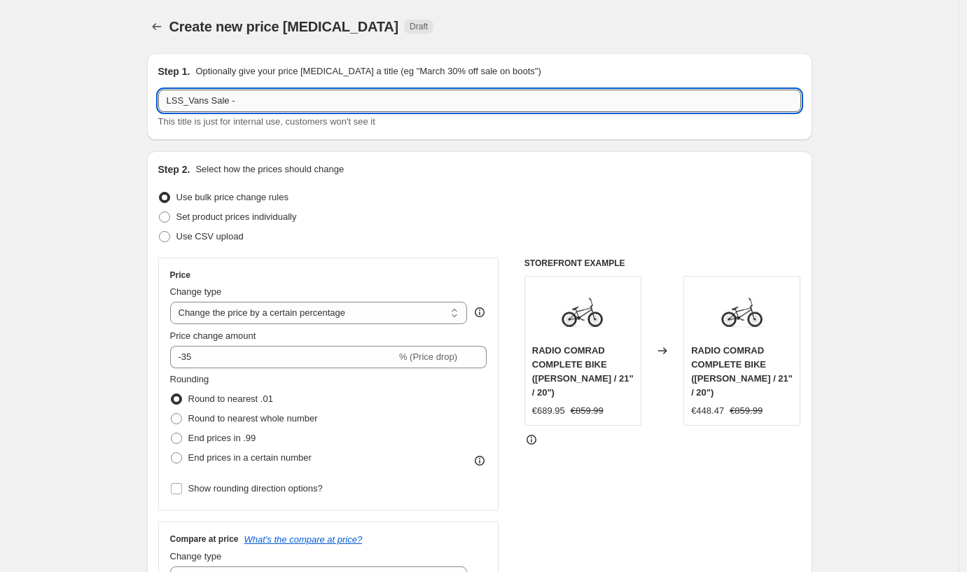
drag, startPoint x: 249, startPoint y: 100, endPoint x: 197, endPoint y: 99, distance: 52.5
click at [197, 99] on input "LSS_Vans Sale -" at bounding box center [479, 101] width 643 height 22
type input "LSS_Etnies Sale - 70%"
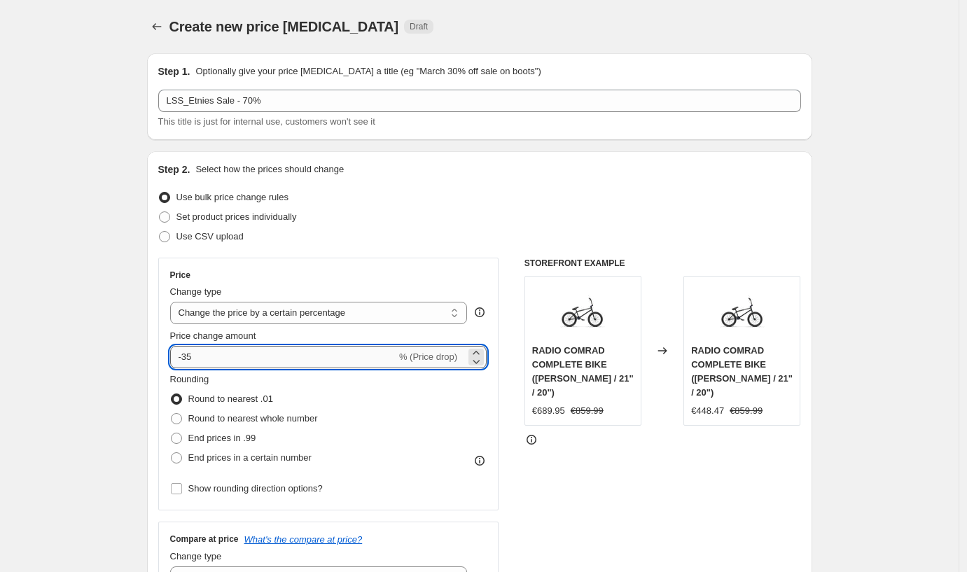
drag, startPoint x: 200, startPoint y: 354, endPoint x: 188, endPoint y: 354, distance: 11.9
click at [188, 354] on input "-35" at bounding box center [283, 357] width 226 height 22
type input "-6"
type input "-7"
type input "-65"
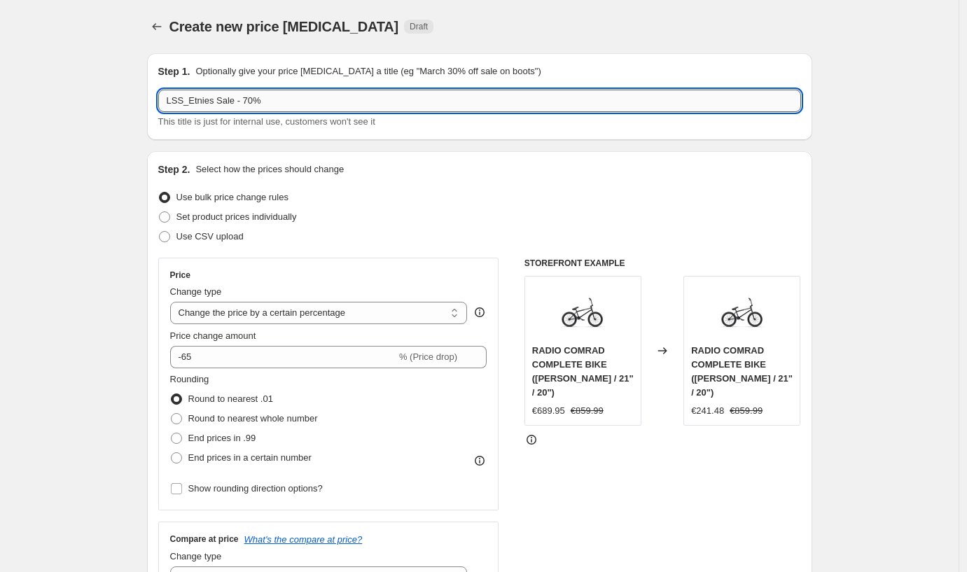
drag, startPoint x: 260, startPoint y: 102, endPoint x: 252, endPoint y: 103, distance: 7.7
click at [252, 103] on input "LSS_Etnies Sale - 70%" at bounding box center [479, 101] width 643 height 22
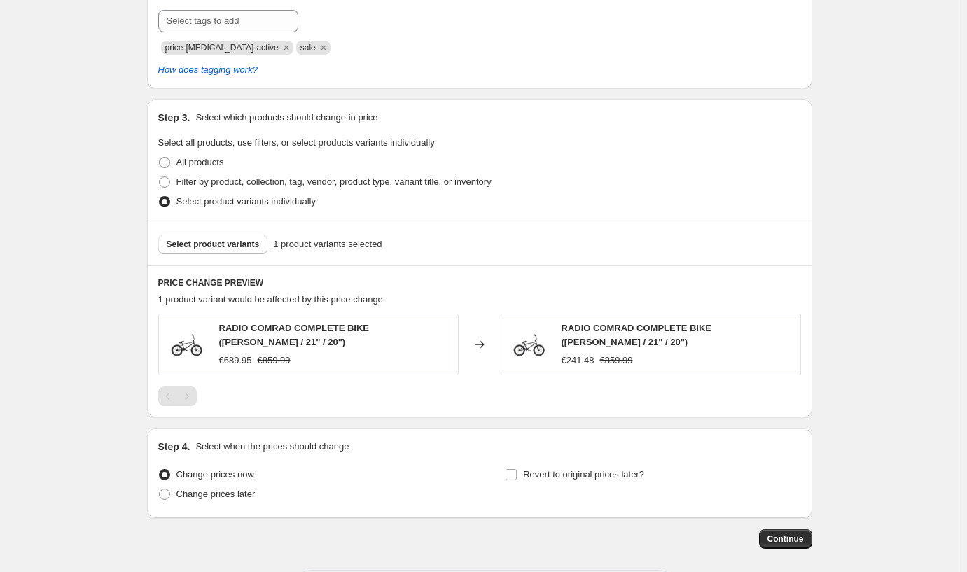
scroll to position [659, 0]
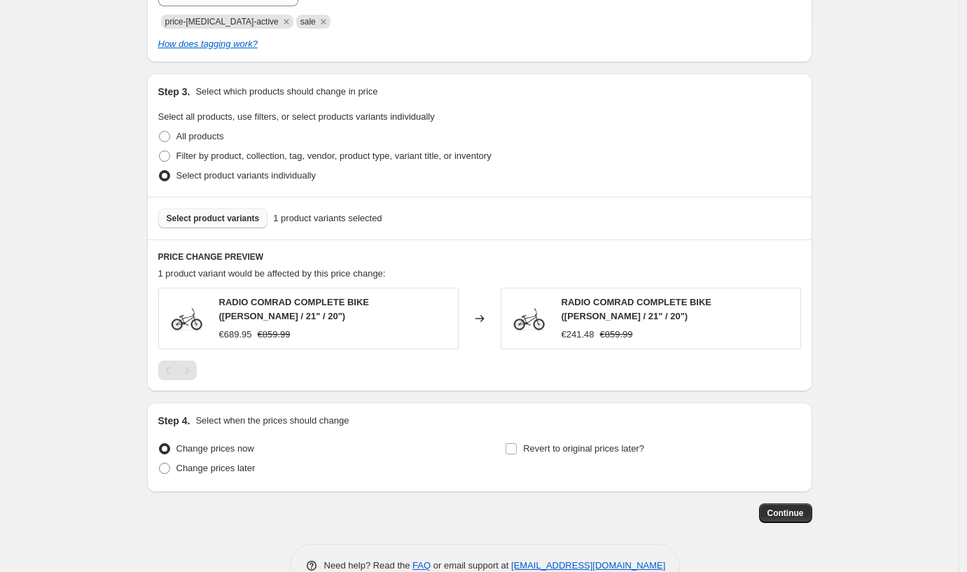
type input "LSS_Etnies Sale - 65%"
click at [227, 226] on button "Select product variants" at bounding box center [213, 219] width 110 height 20
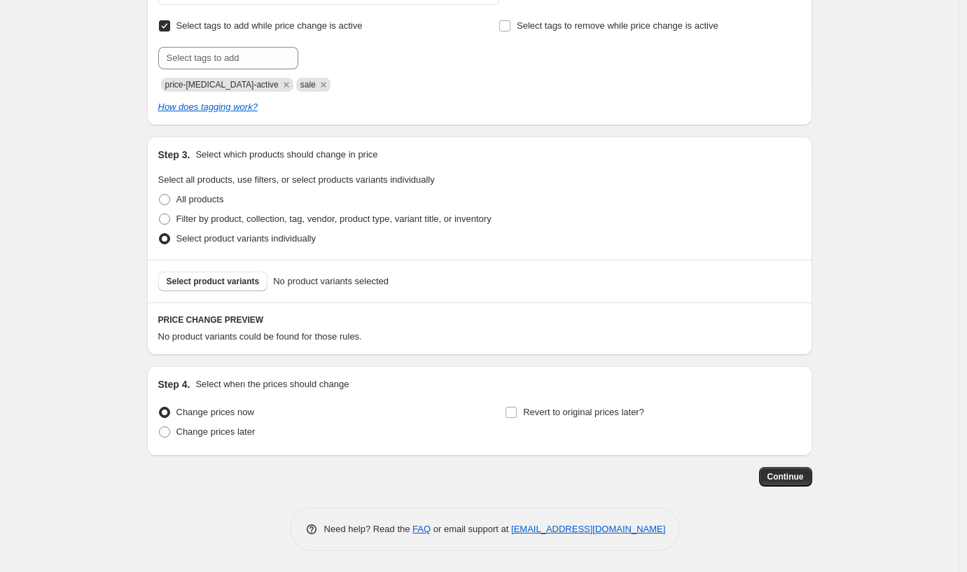
scroll to position [596, 0]
click at [517, 415] on input "Revert to original prices later?" at bounding box center [511, 412] width 11 height 11
checkbox input "true"
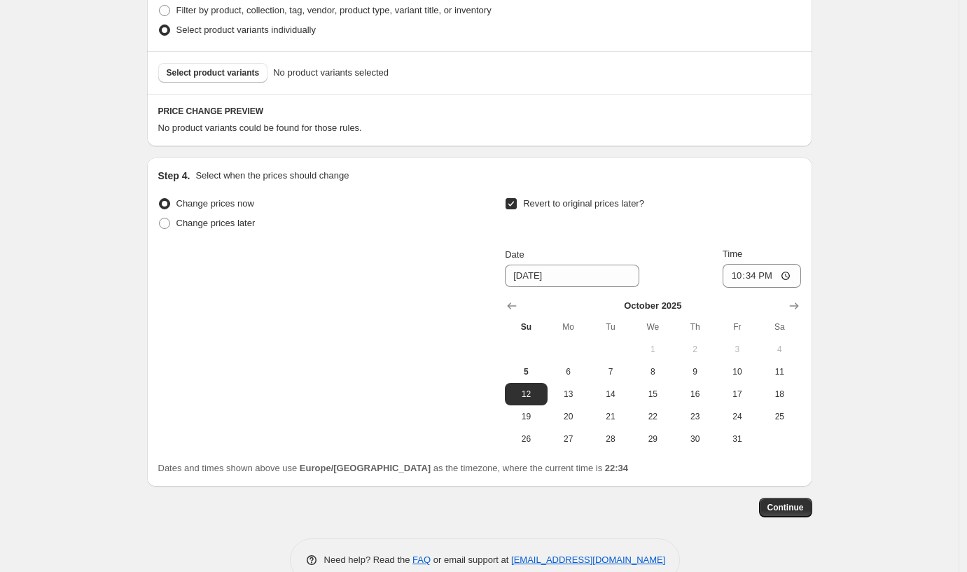
scroll to position [836, 0]
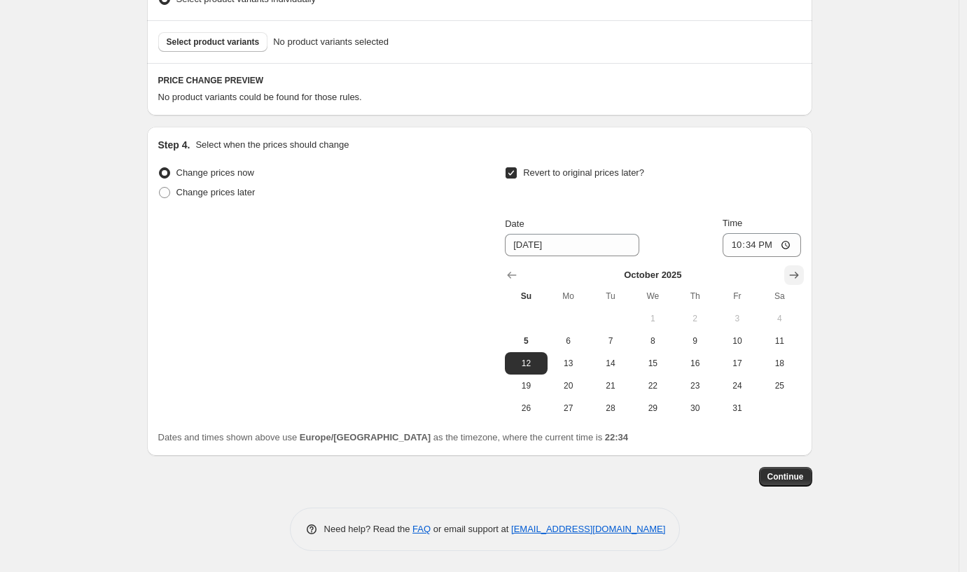
click at [804, 272] on button "Show next month, November 2025" at bounding box center [794, 275] width 20 height 20
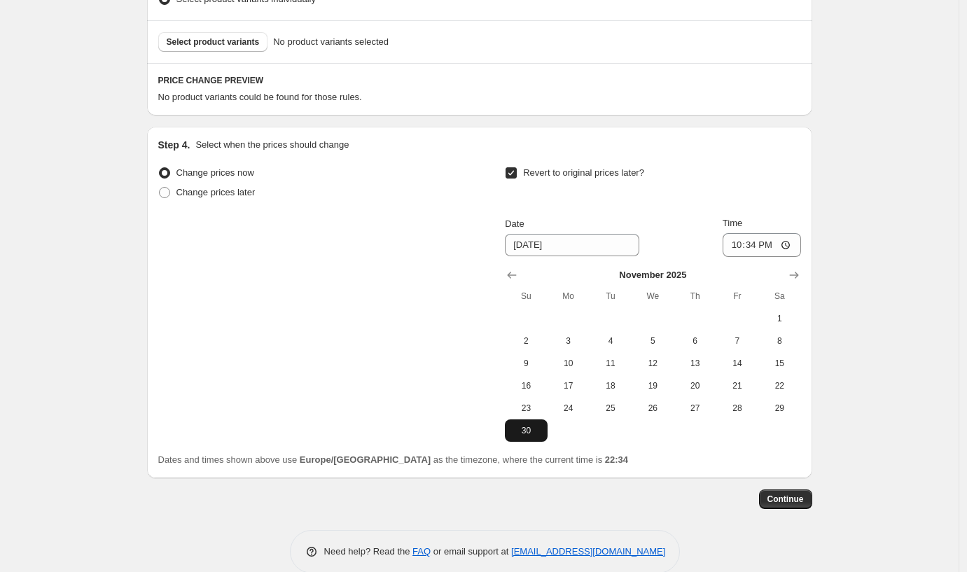
click at [541, 429] on span "30" at bounding box center [526, 430] width 31 height 11
type input "[DATE]"
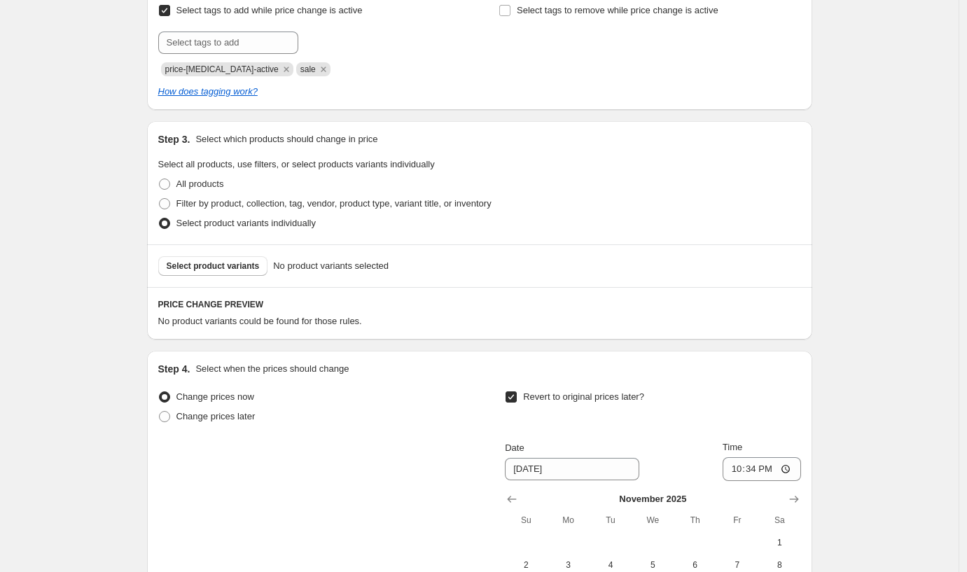
scroll to position [646, 0]
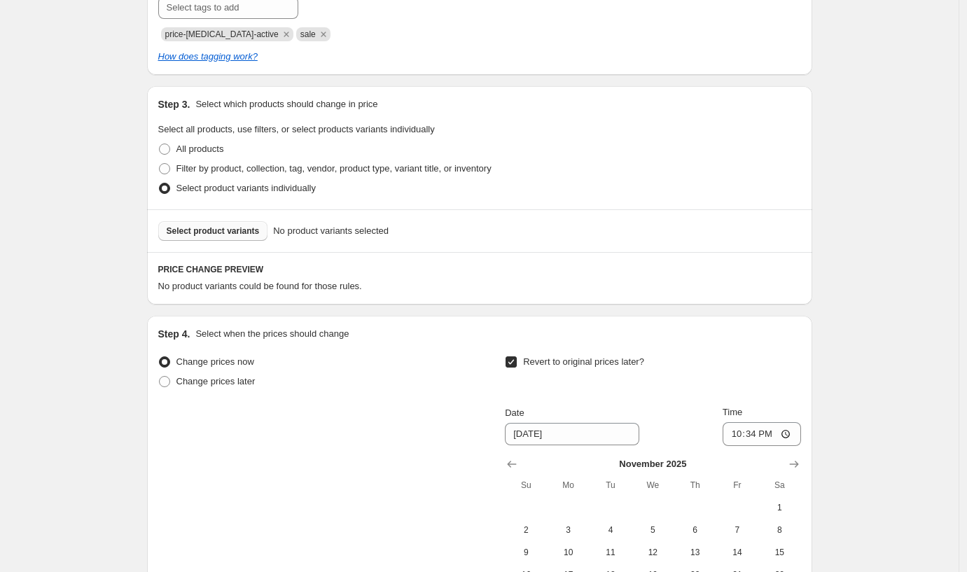
click at [202, 226] on span "Select product variants" at bounding box center [213, 231] width 93 height 11
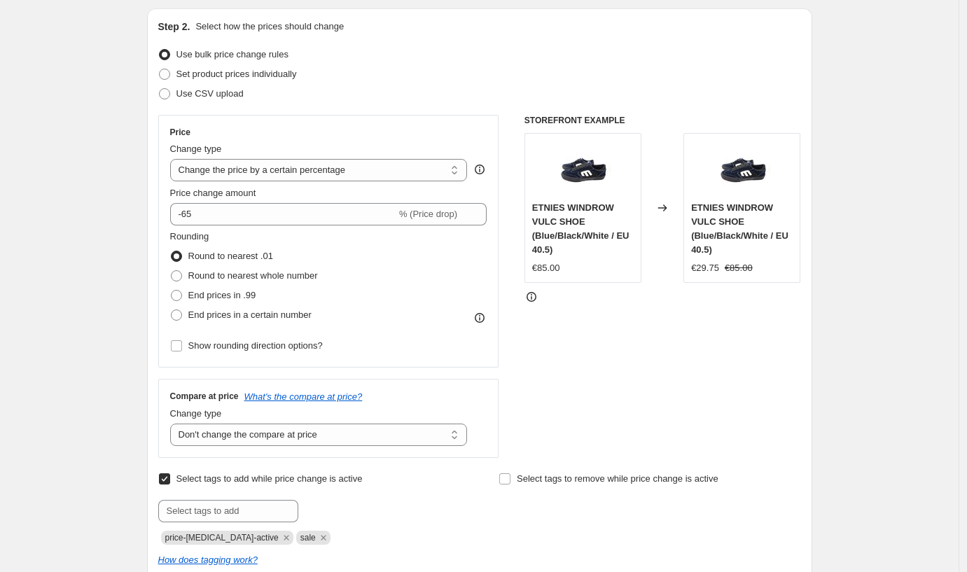
scroll to position [130, 0]
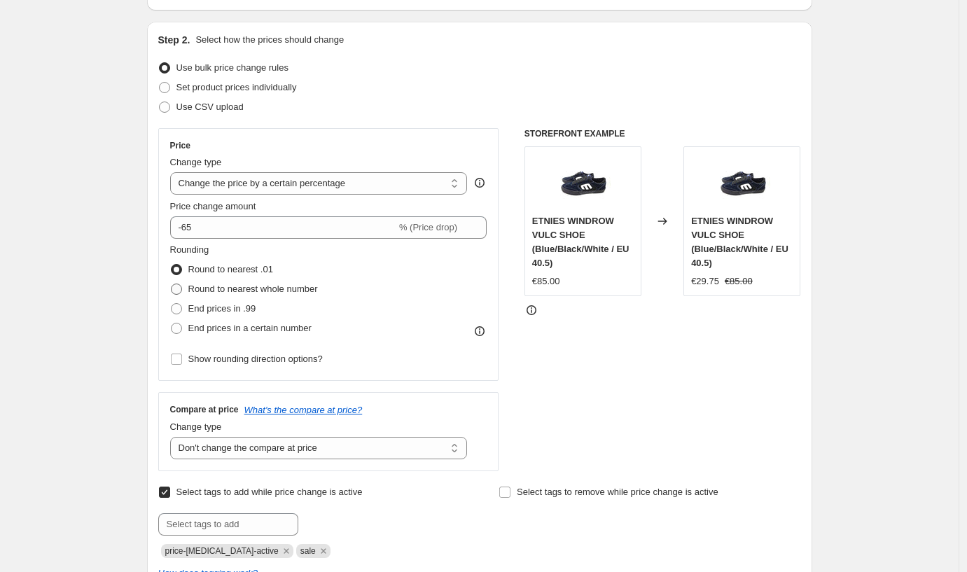
click at [176, 288] on span at bounding box center [176, 289] width 11 height 11
click at [172, 284] on input "Round to nearest whole number" at bounding box center [171, 284] width 1 height 1
radio input "true"
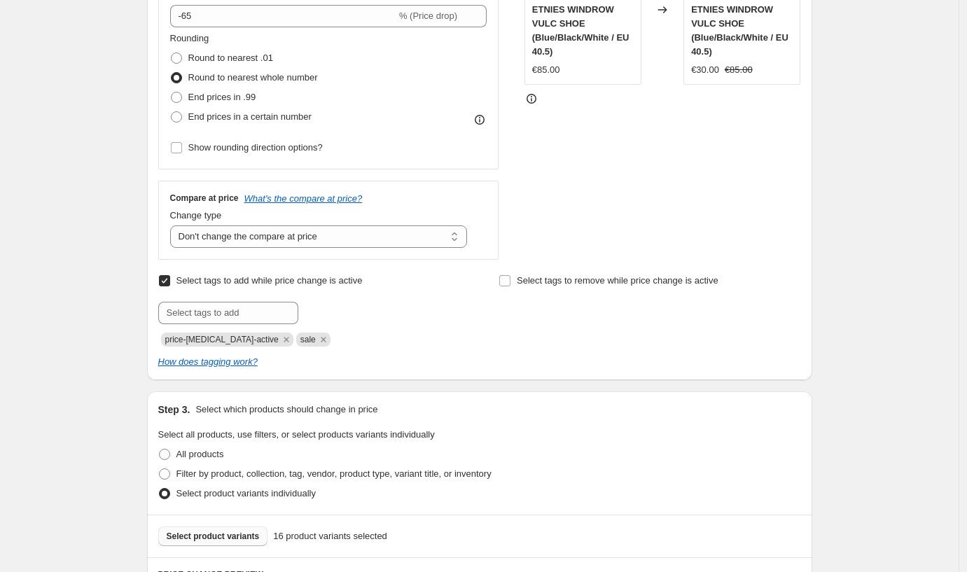
scroll to position [336, 0]
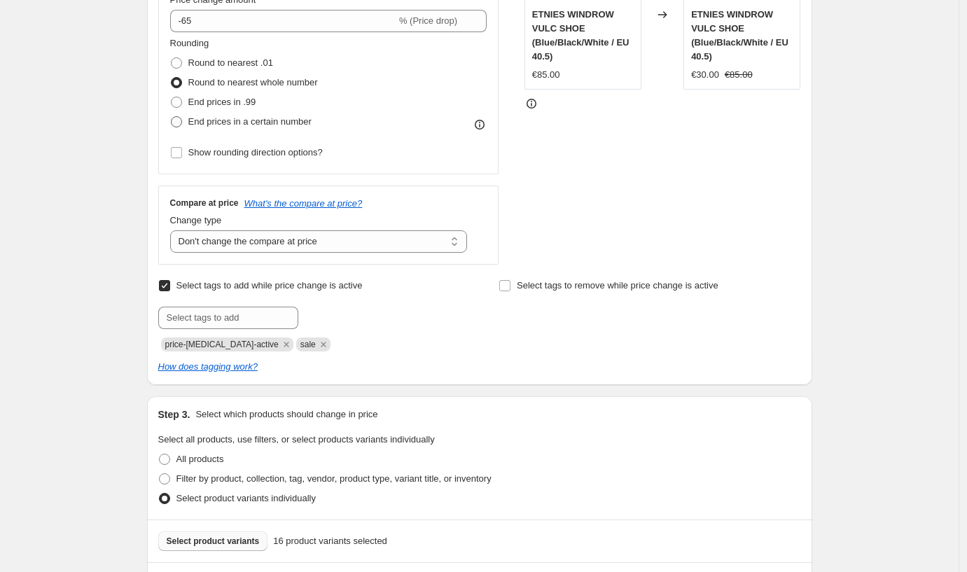
click at [178, 120] on span at bounding box center [176, 121] width 11 height 11
click at [172, 117] on input "End prices in a certain number" at bounding box center [171, 116] width 1 height 1
radio input "true"
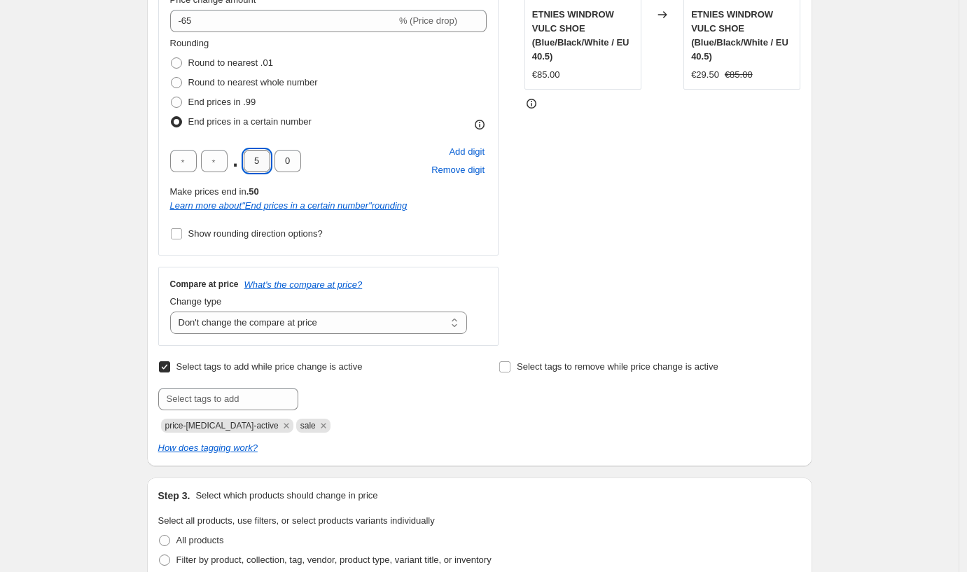
click at [258, 162] on input "5" at bounding box center [257, 161] width 27 height 22
type input "9"
click at [286, 164] on input "0" at bounding box center [288, 161] width 27 height 22
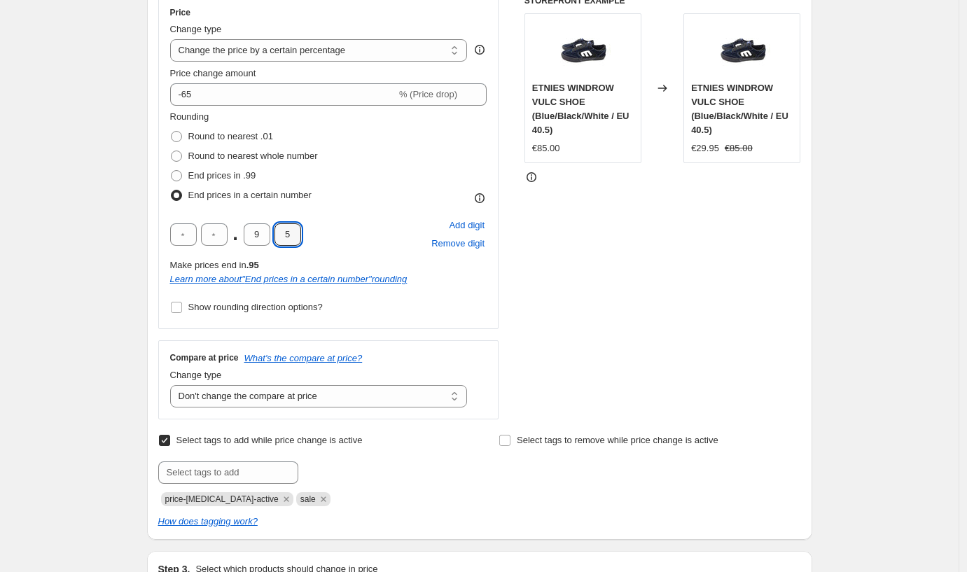
scroll to position [261, 0]
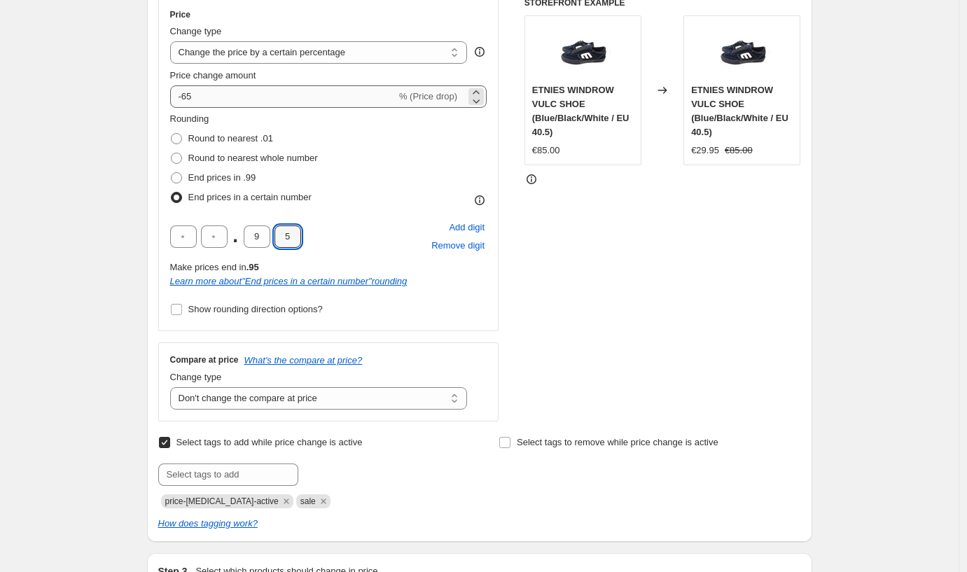
type input "5"
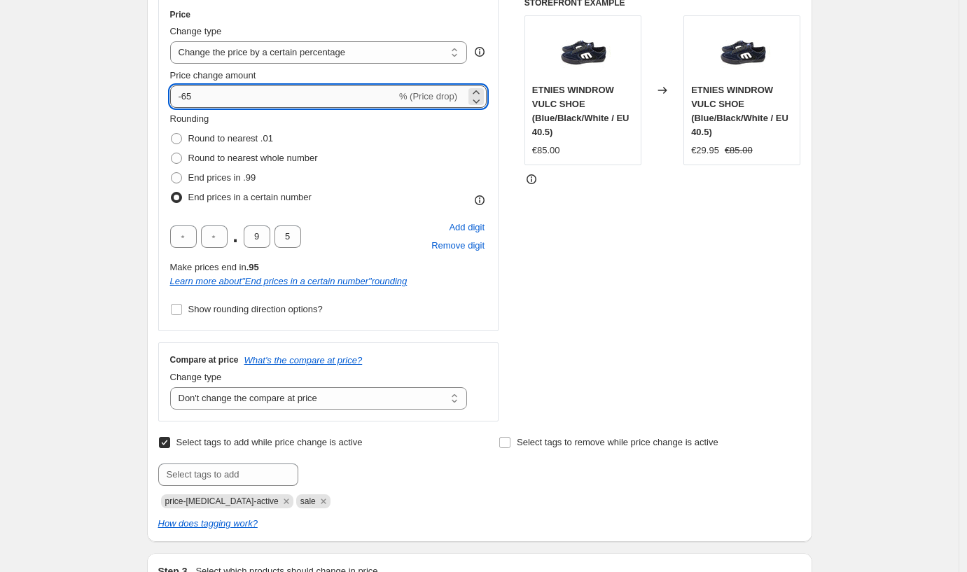
drag, startPoint x: 207, startPoint y: 95, endPoint x: 187, endPoint y: 93, distance: 20.4
click at [187, 93] on input "-65" at bounding box center [283, 96] width 226 height 22
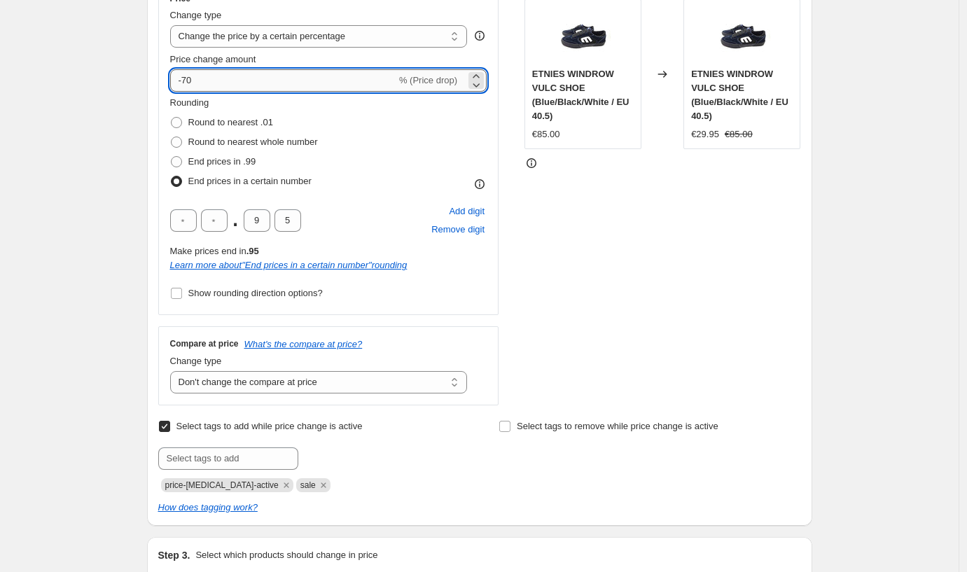
type input "-7"
type input "-65"
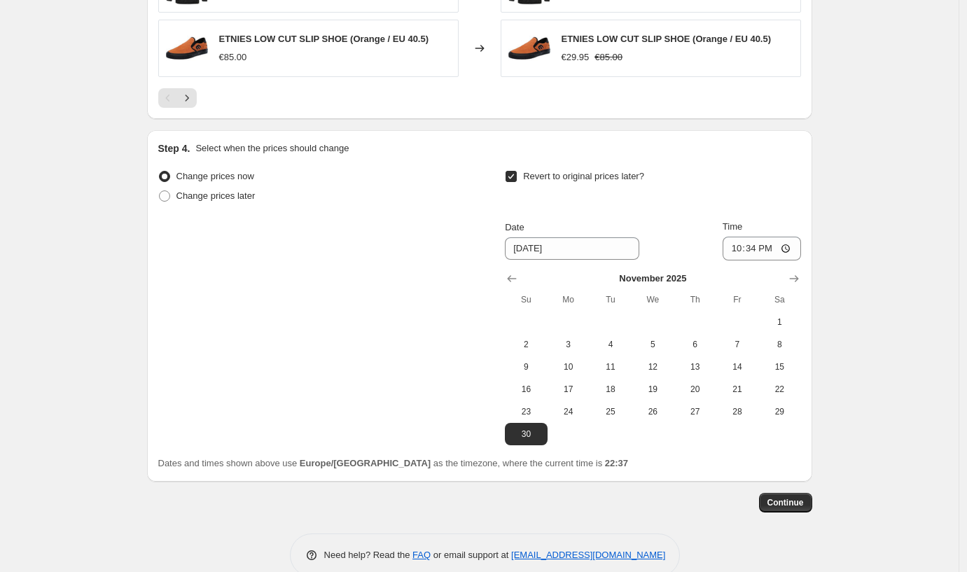
scroll to position [1306, 0]
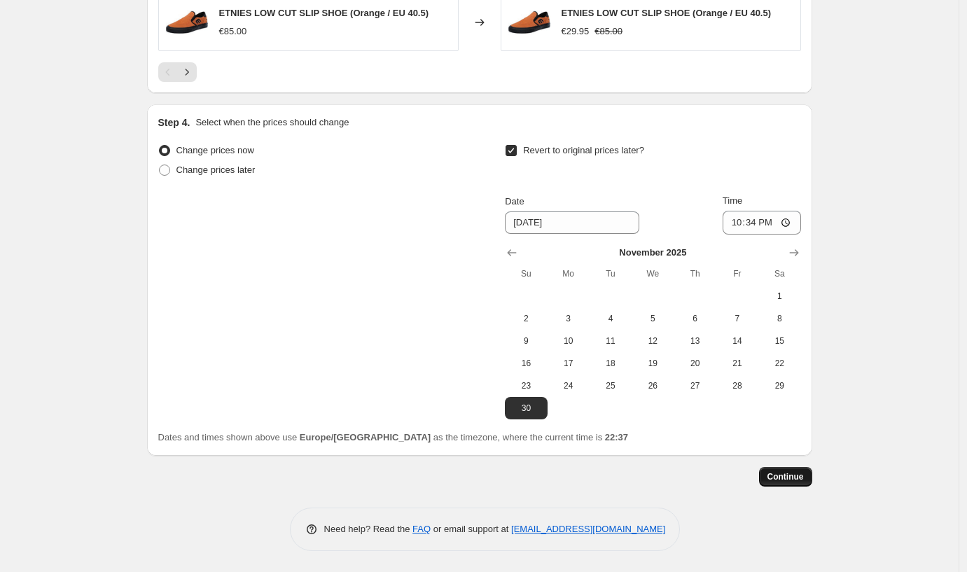
click at [774, 480] on span "Continue" at bounding box center [786, 476] width 36 height 11
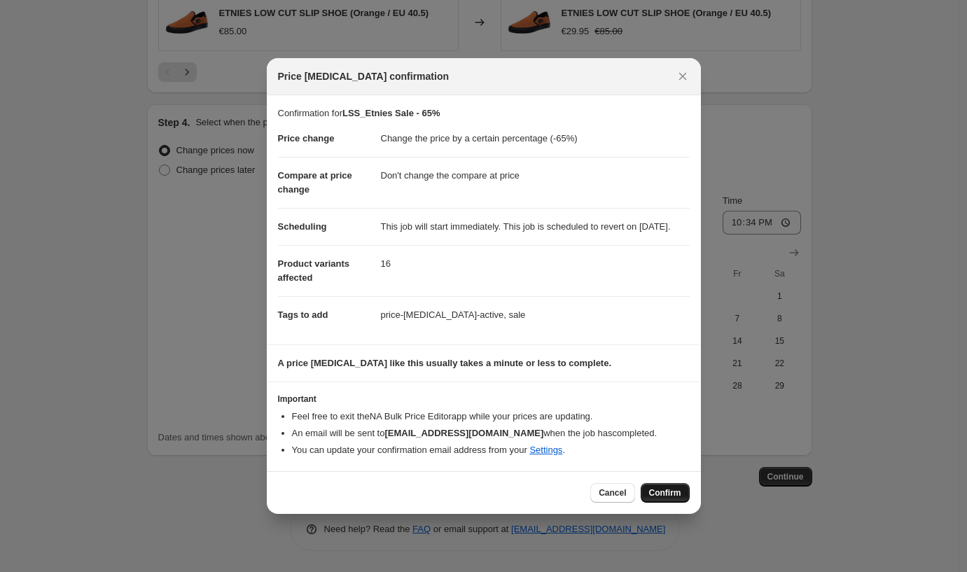
click at [665, 496] on span "Confirm" at bounding box center [665, 492] width 32 height 11
type input "LSS_Etnies Sale - 65%"
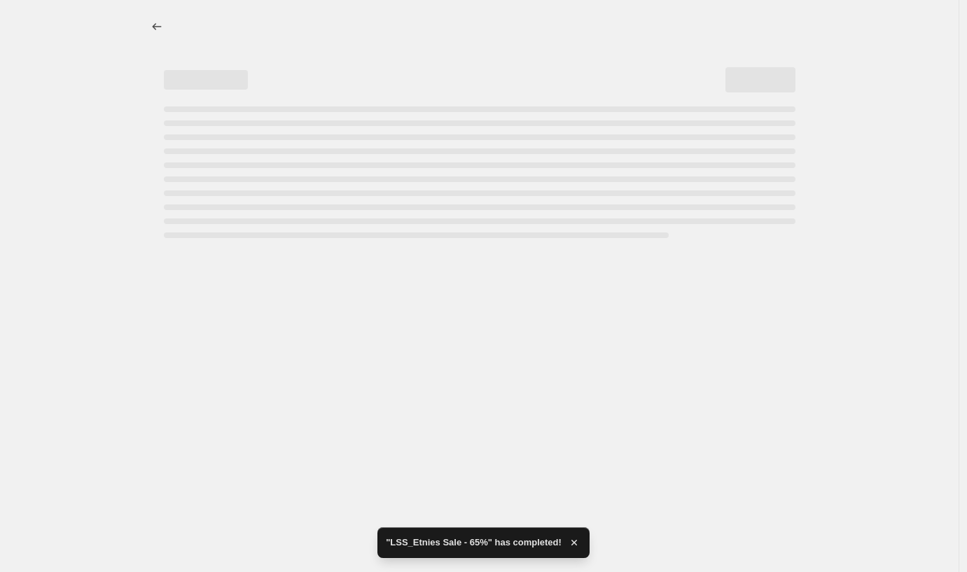
select select "percentage"
select select "no_change"
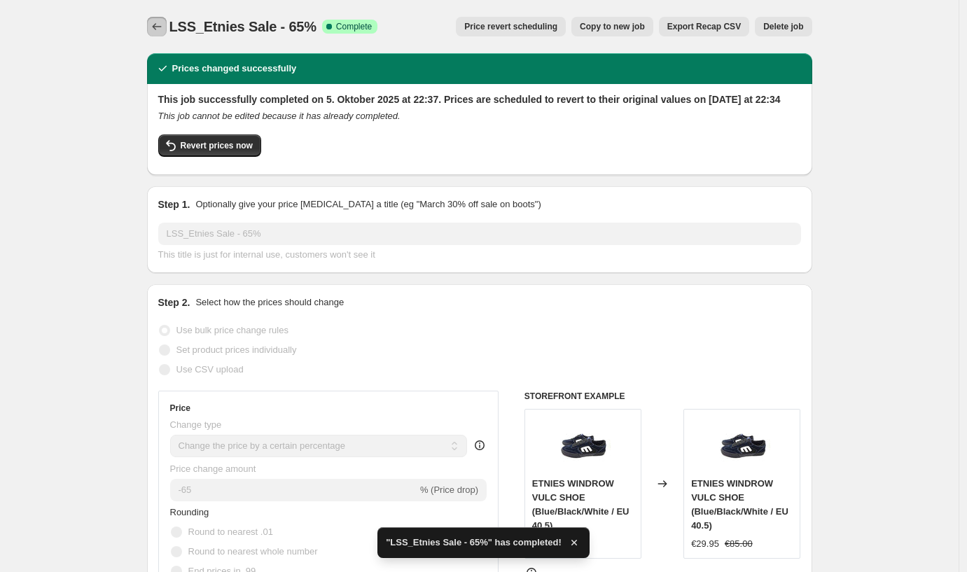
click at [160, 33] on icon "Price change jobs" at bounding box center [157, 27] width 14 height 14
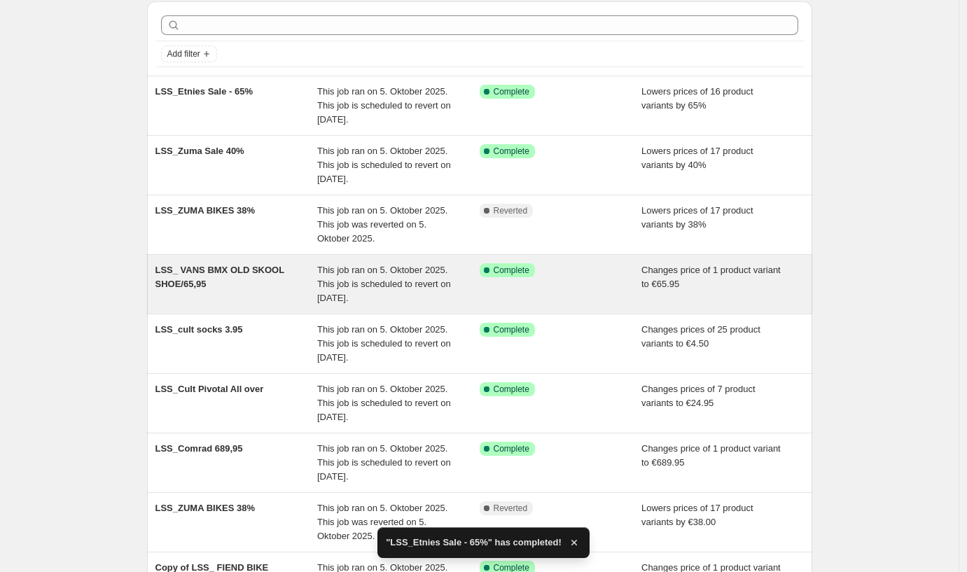
scroll to position [69, 0]
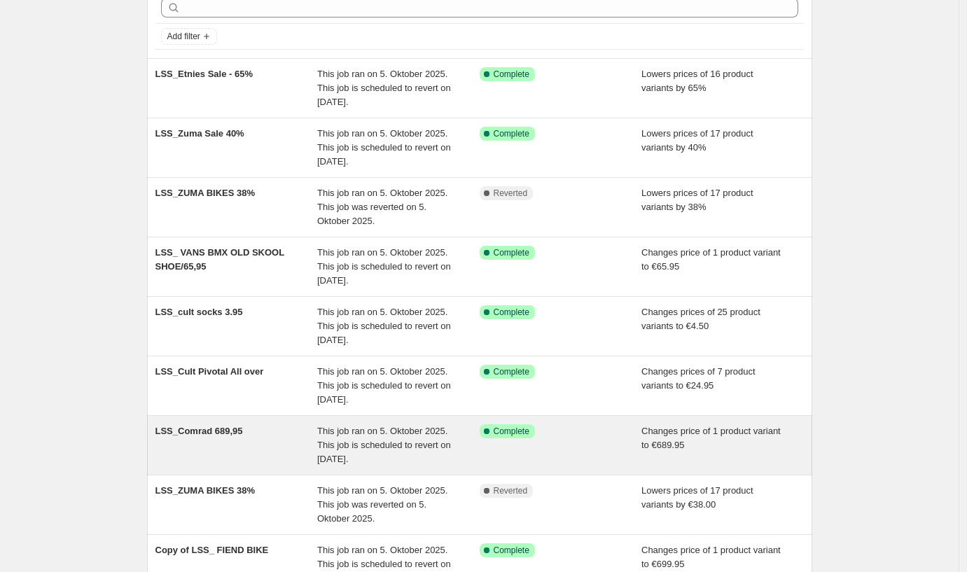
click at [233, 427] on span "LSS_Comrad 689,95" at bounding box center [199, 431] width 88 height 11
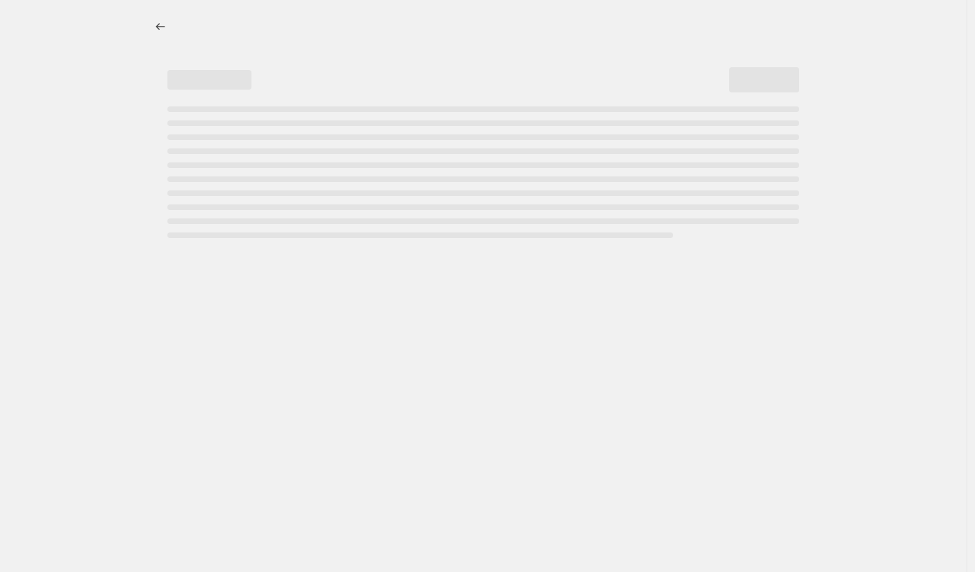
select select "no_change"
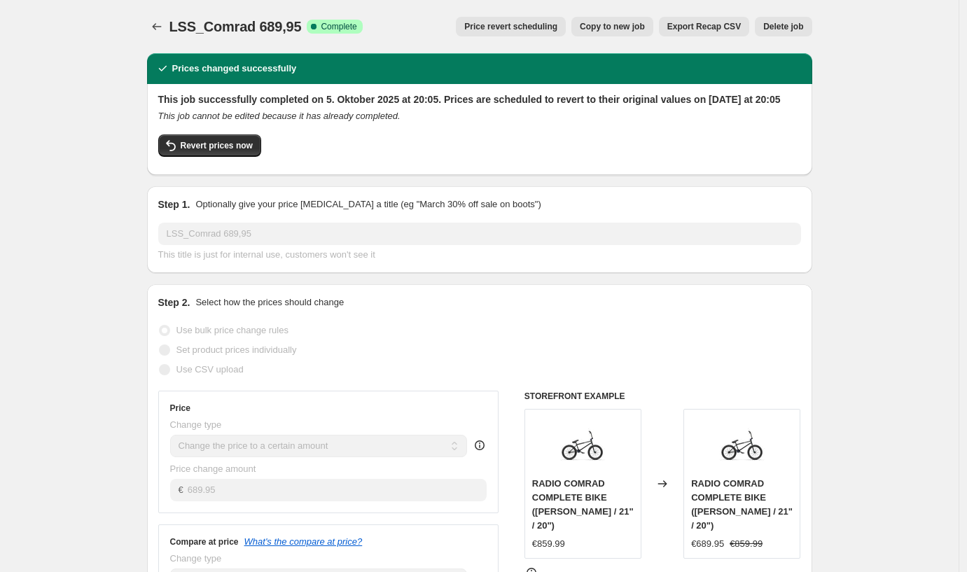
click at [625, 25] on span "Copy to new job" at bounding box center [612, 26] width 65 height 11
select select "no_change"
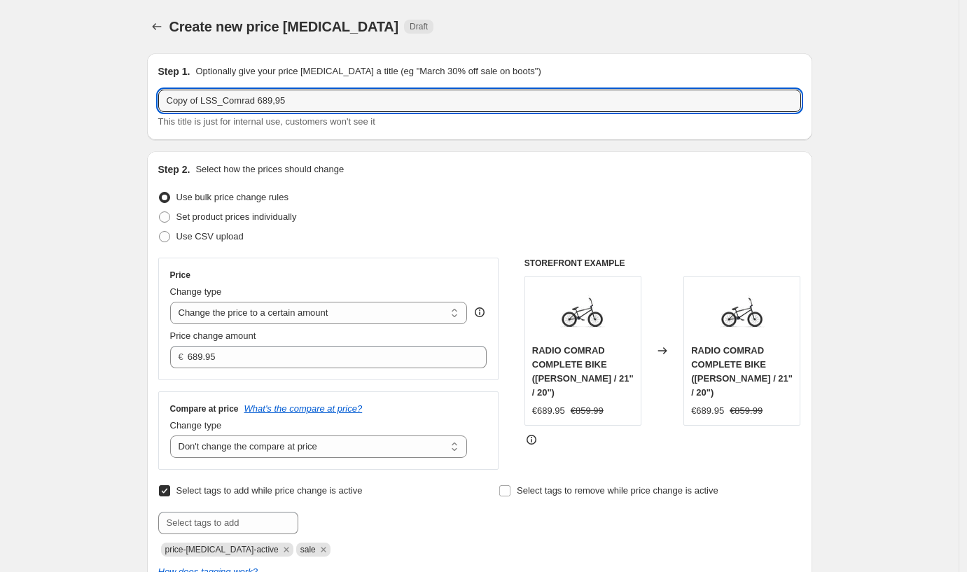
drag, startPoint x: 205, startPoint y: 100, endPoint x: 129, endPoint y: 97, distance: 76.4
click at [137, 99] on div "Create new price change job. This page is ready Create new price change job Dra…" at bounding box center [479, 568] width 699 height 1137
drag, startPoint x: 284, startPoint y: 101, endPoint x: 191, endPoint y: 99, distance: 93.2
click at [191, 99] on input "LSS_Comrad 689,95" at bounding box center [479, 101] width 643 height 22
type input "LSS_Comrad 689,95"
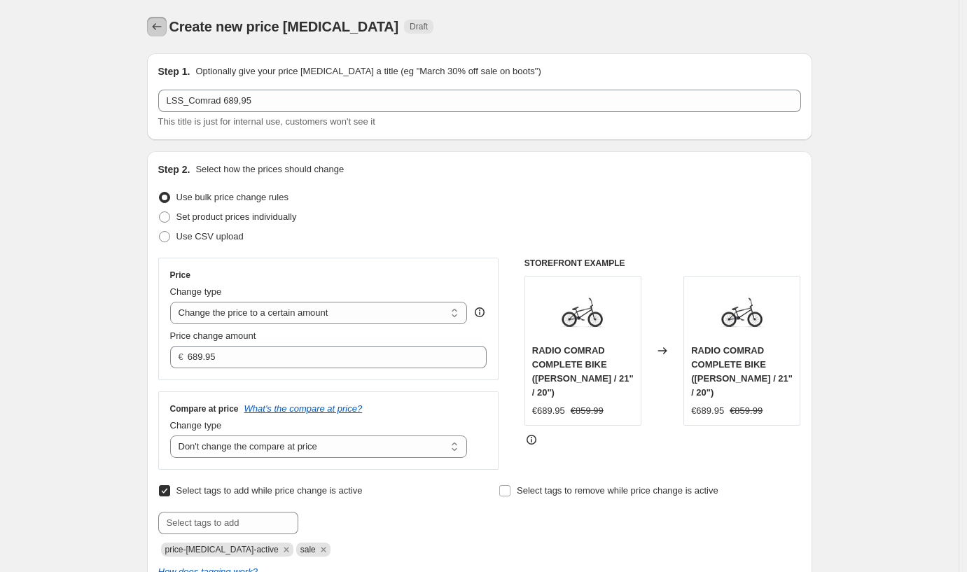
click at [157, 25] on icon "Price change jobs" at bounding box center [157, 27] width 14 height 14
